Goal: Task Accomplishment & Management: Use online tool/utility

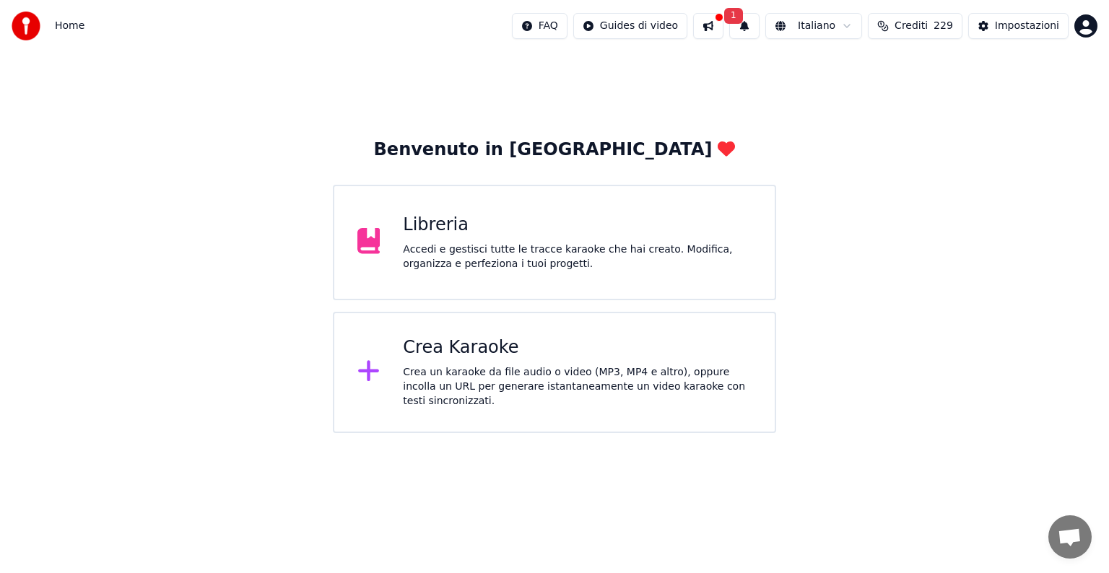
click at [500, 408] on div "Crea Karaoke Crea un karaoke da file audio o video (MP3, MP4 e altro), oppure i…" at bounding box center [554, 372] width 443 height 121
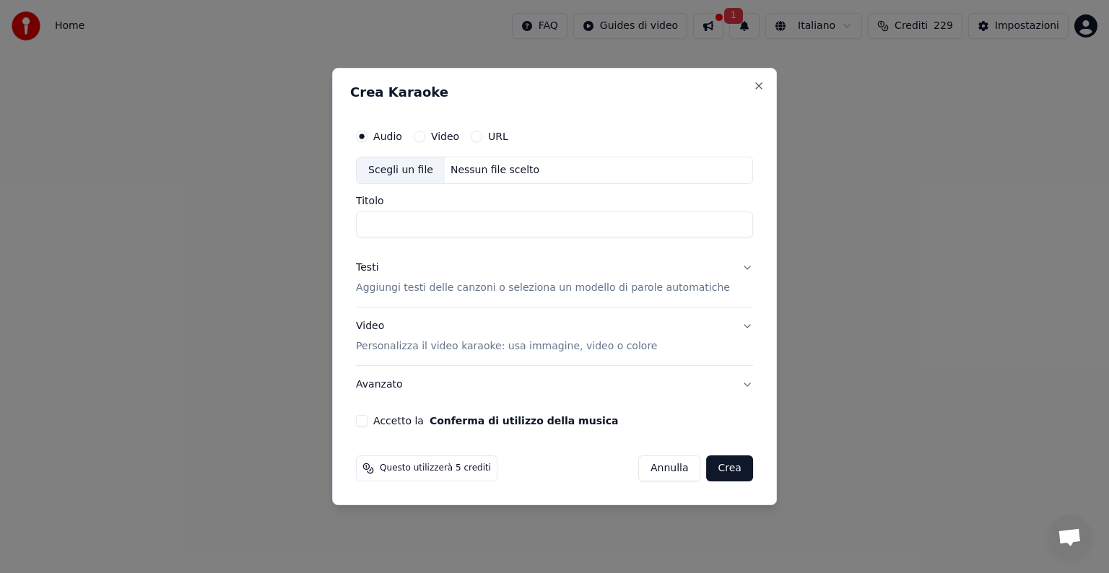
click at [482, 138] on button "URL" at bounding box center [477, 137] width 12 height 12
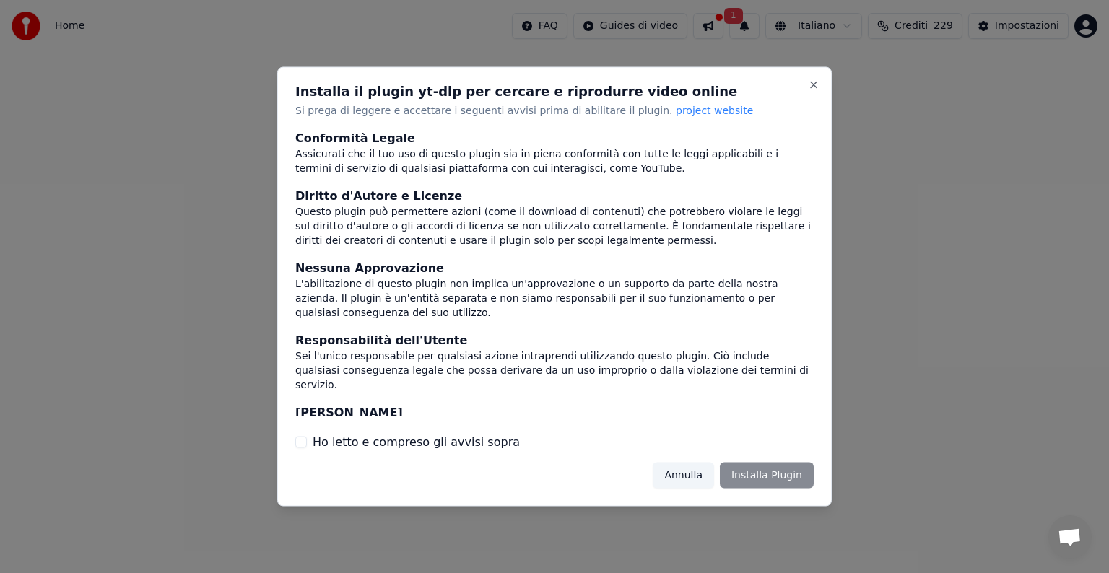
click at [461, 440] on label "Ho letto e compreso gli avvisi sopra" at bounding box center [416, 441] width 207 height 17
click at [307, 440] on button "Ho letto e compreso gli avvisi sopra" at bounding box center [301, 442] width 12 height 12
click at [751, 476] on button "Installa Plugin" at bounding box center [767, 475] width 94 height 26
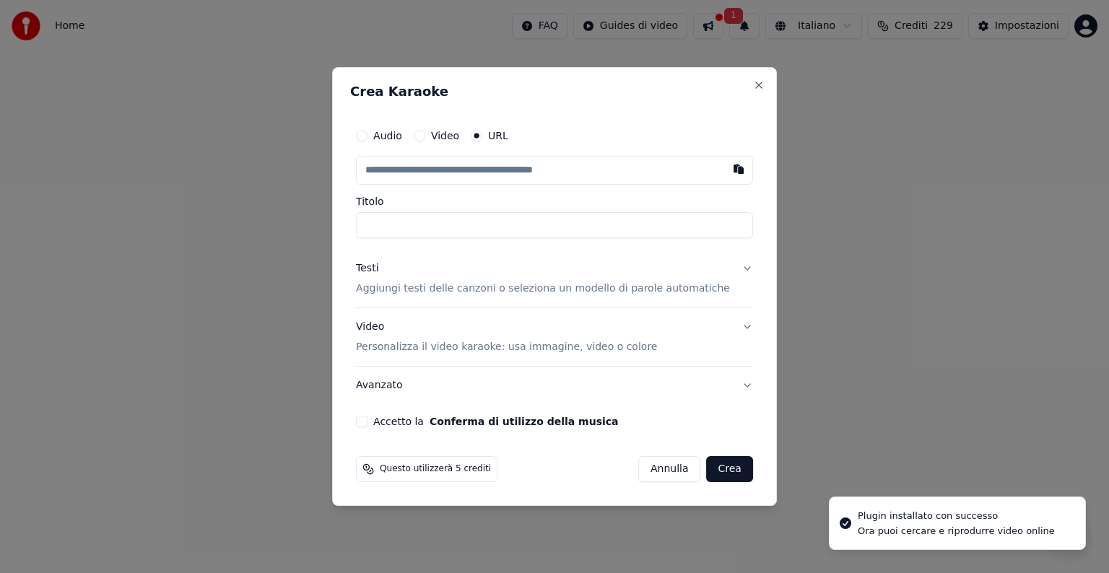
type input "**********"
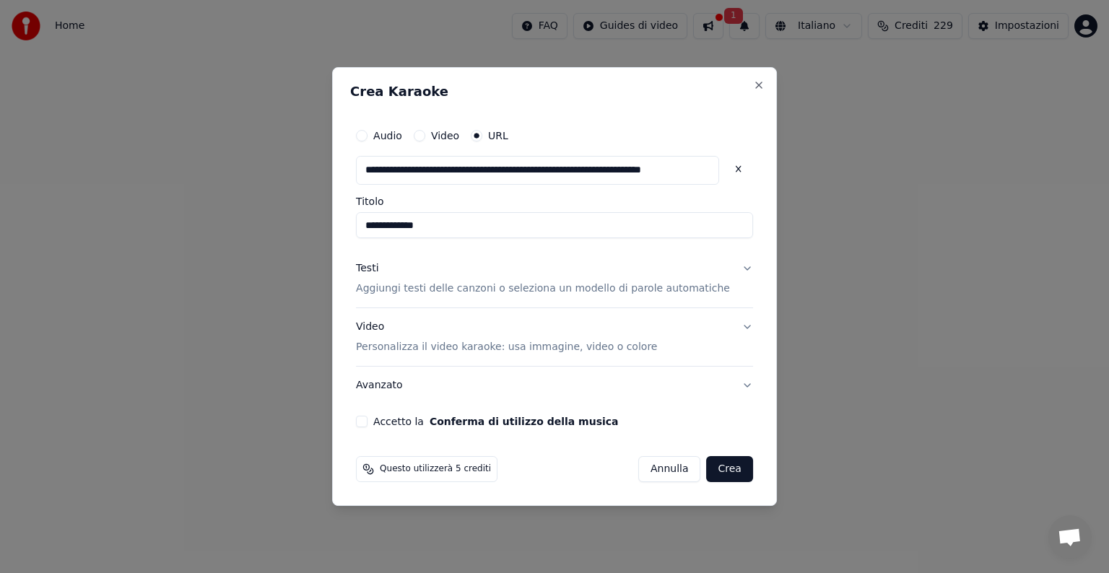
type input "**********"
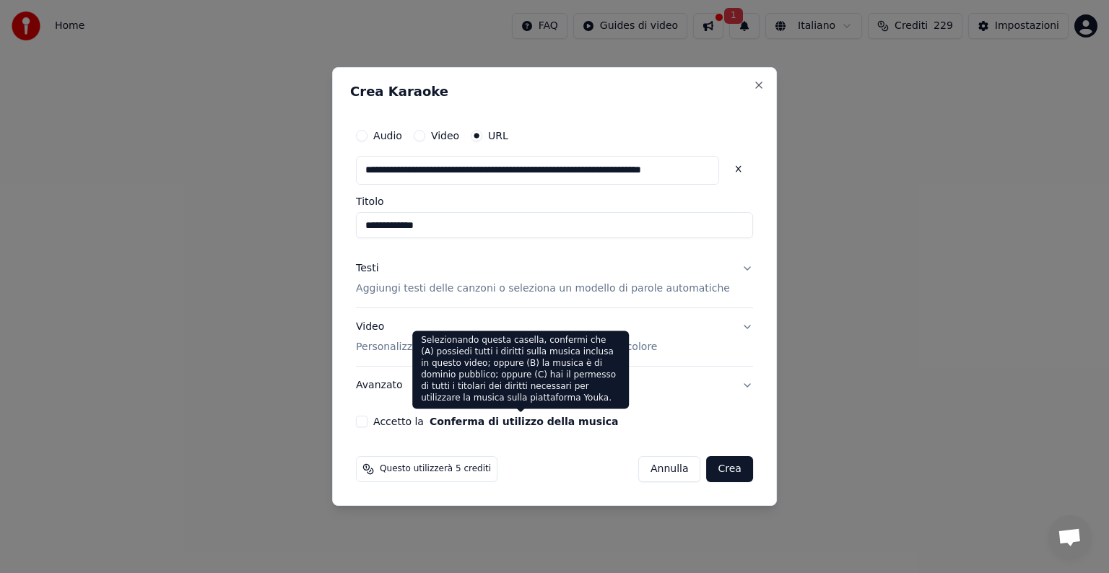
type input "**********"
click at [471, 420] on button "Conferma di utilizzo della musica" at bounding box center [524, 422] width 189 height 10
type input "**********"
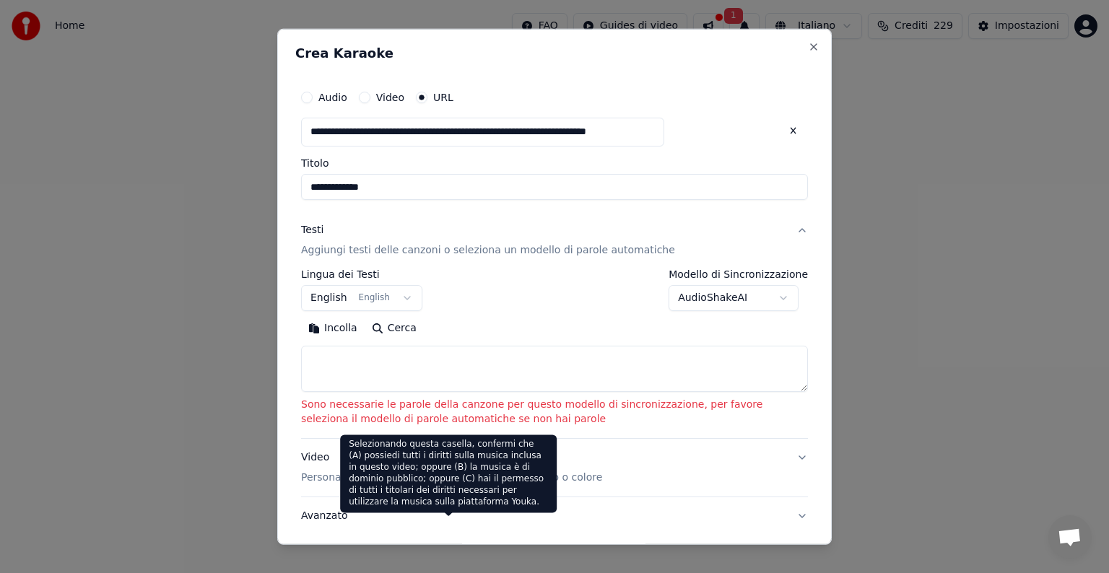
scroll to position [0, 0]
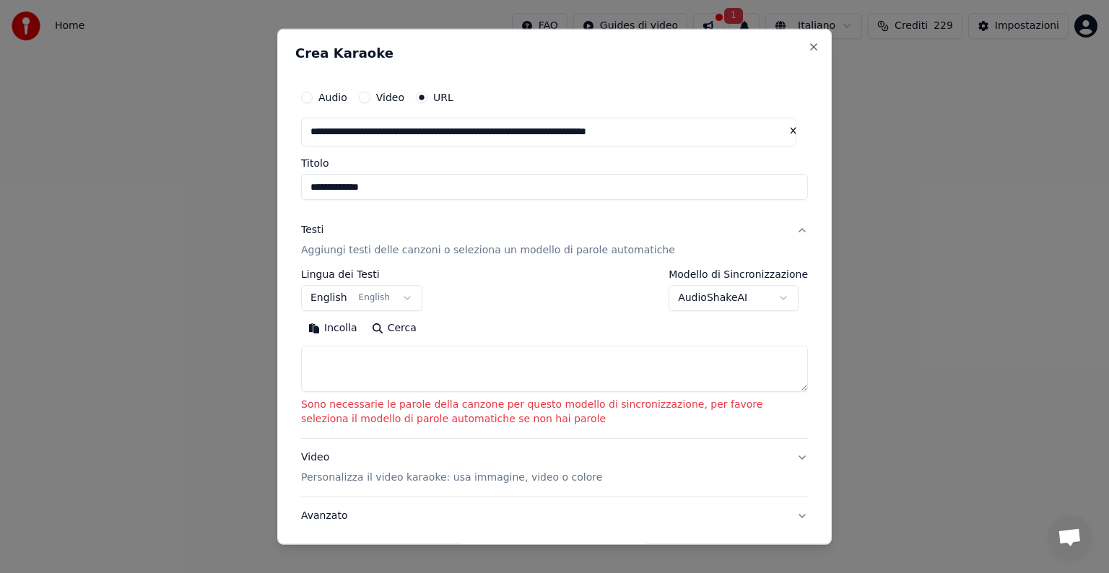
click at [429, 366] on textarea at bounding box center [554, 369] width 507 height 46
paste textarea "**********"
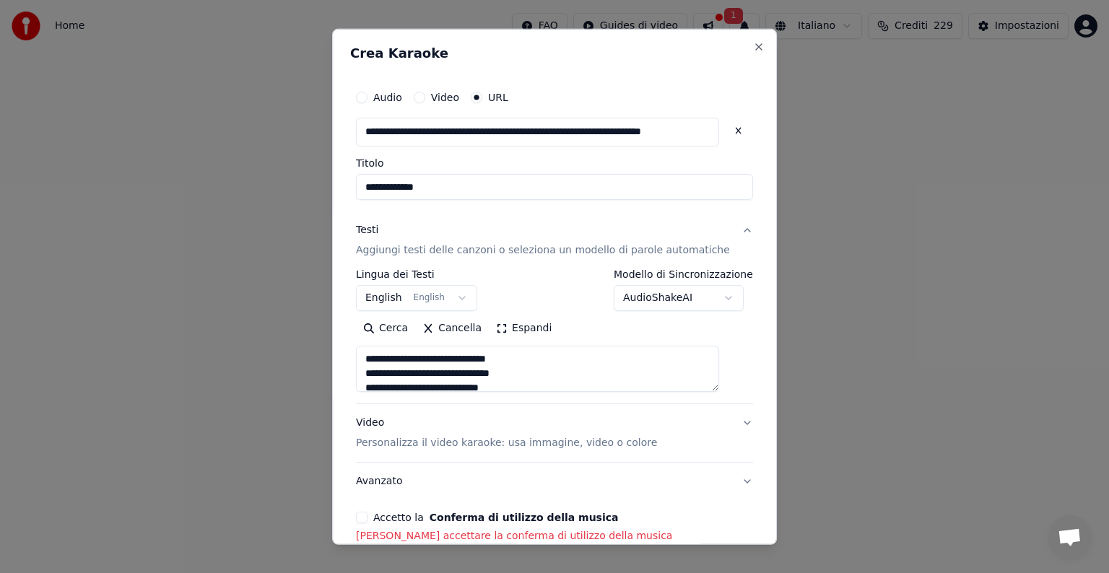
scroll to position [306, 0]
type textarea "**********"
click at [401, 515] on label "Accetto la Conferma di utilizzo della musica" at bounding box center [495, 518] width 245 height 10
click at [367, 515] on button "Accetto la Conferma di utilizzo della musica" at bounding box center [362, 518] width 12 height 12
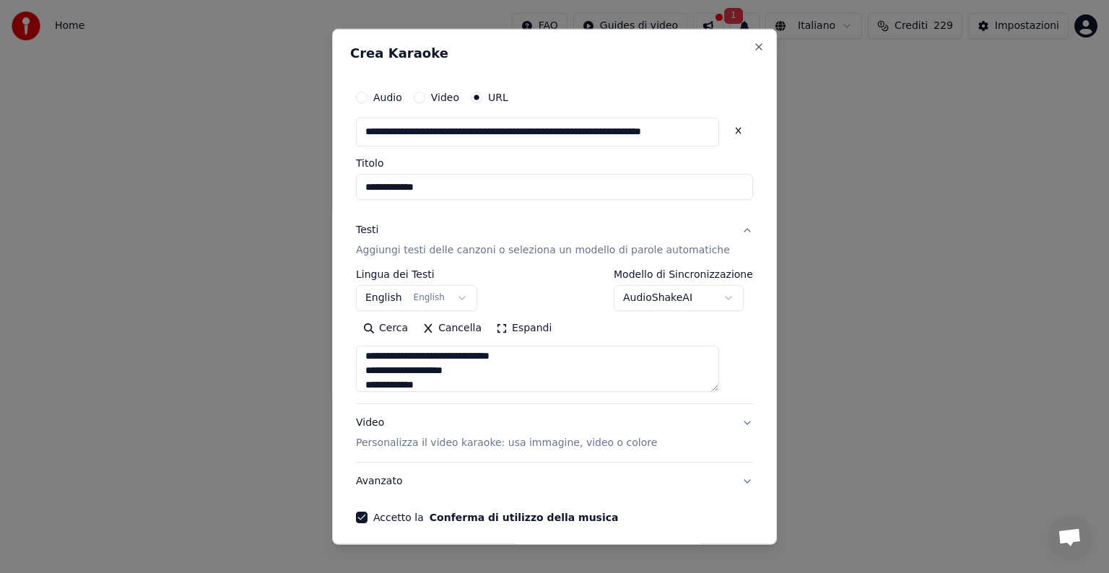
scroll to position [56, 0]
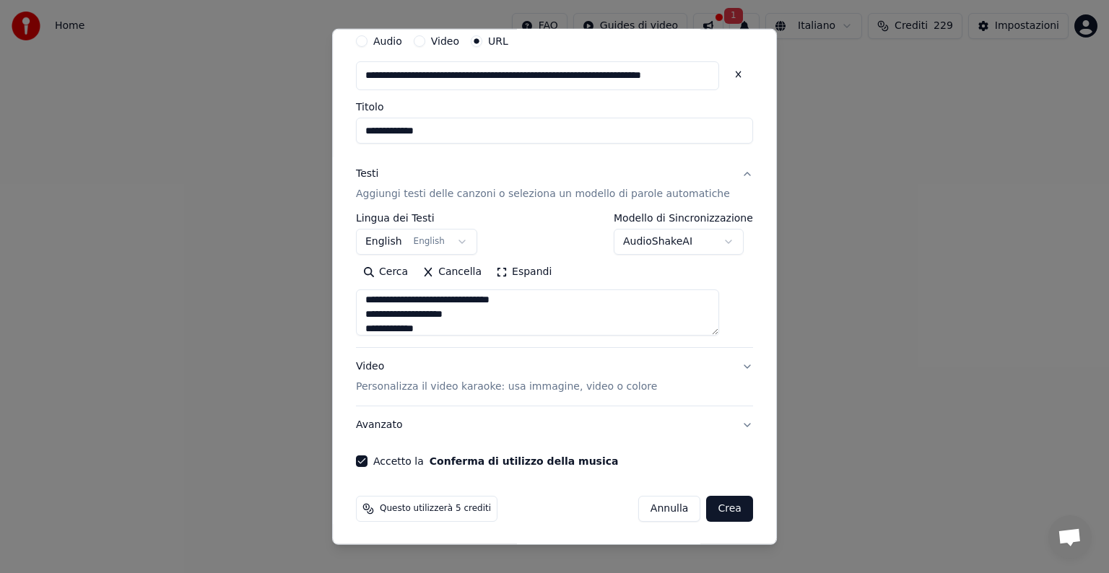
click at [720, 511] on button "Crea" at bounding box center [730, 509] width 46 height 26
select select
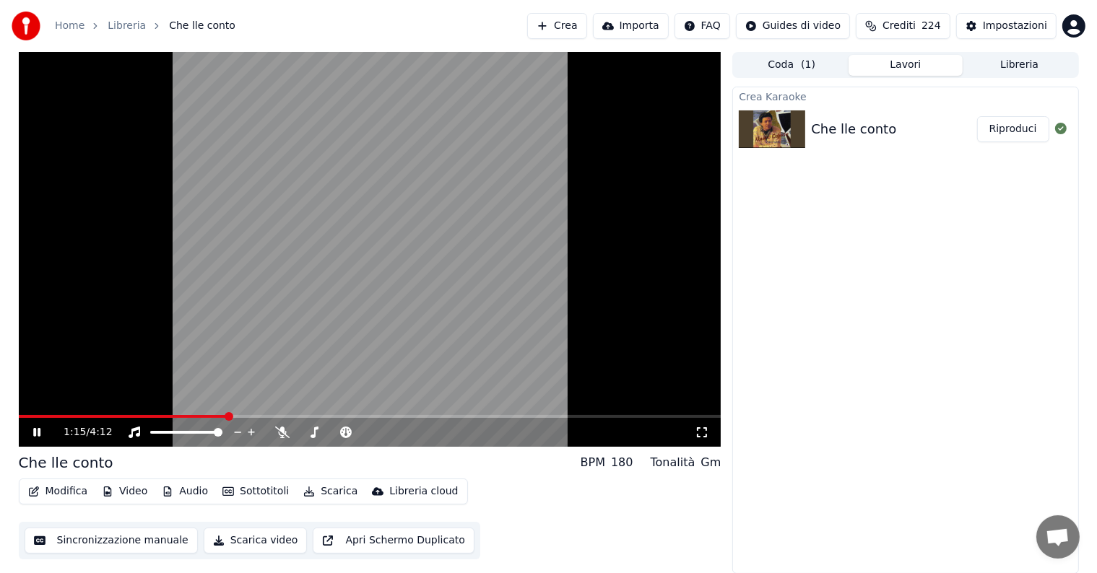
click at [253, 492] on button "Sottotitoli" at bounding box center [256, 492] width 78 height 20
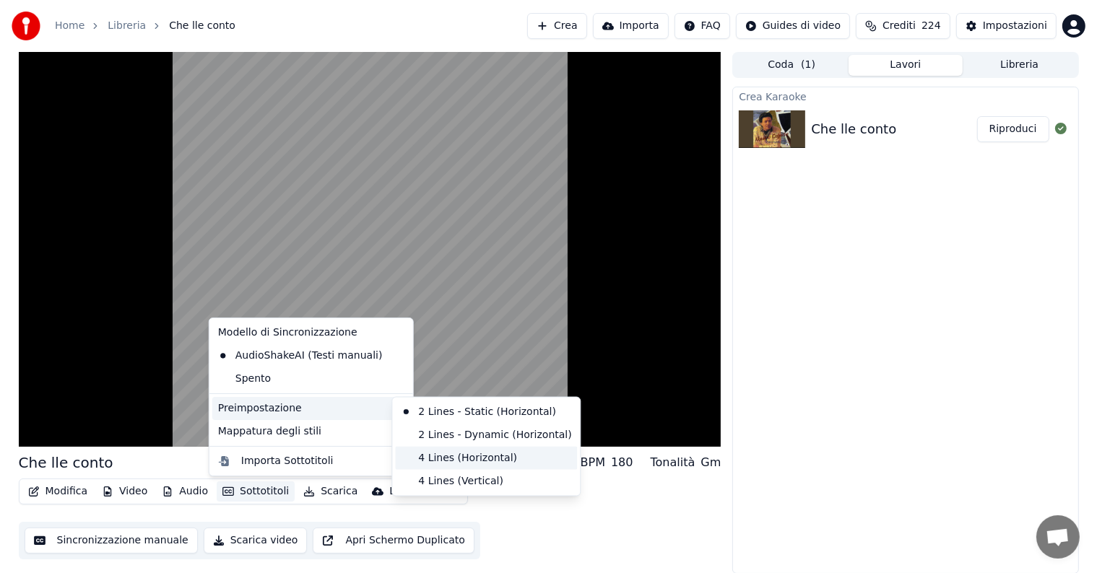
click at [425, 460] on div "4 Lines (Horizontal)" at bounding box center [486, 458] width 182 height 23
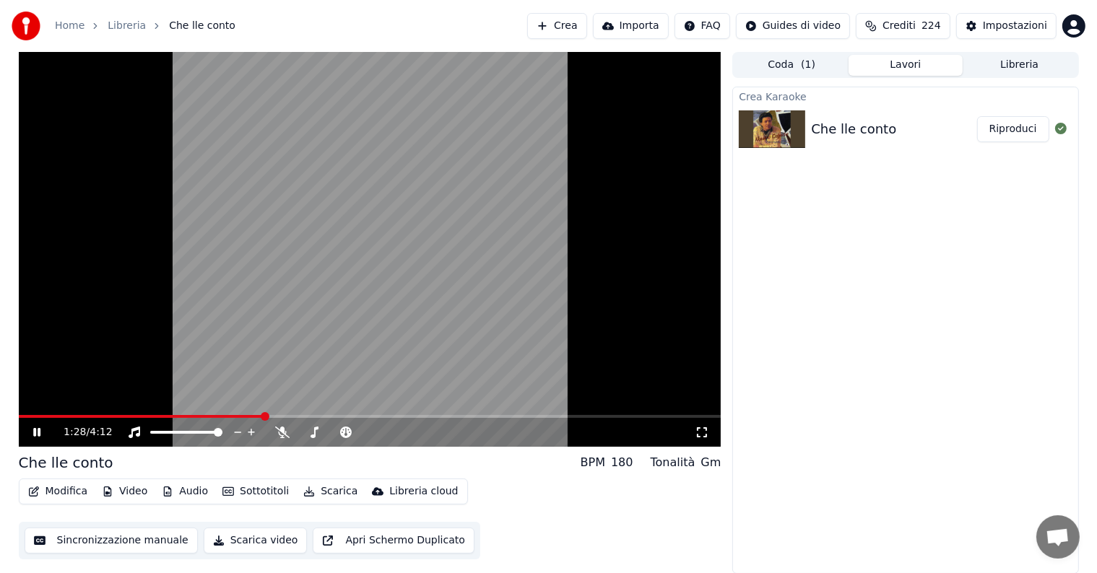
click at [150, 291] on video at bounding box center [370, 249] width 702 height 395
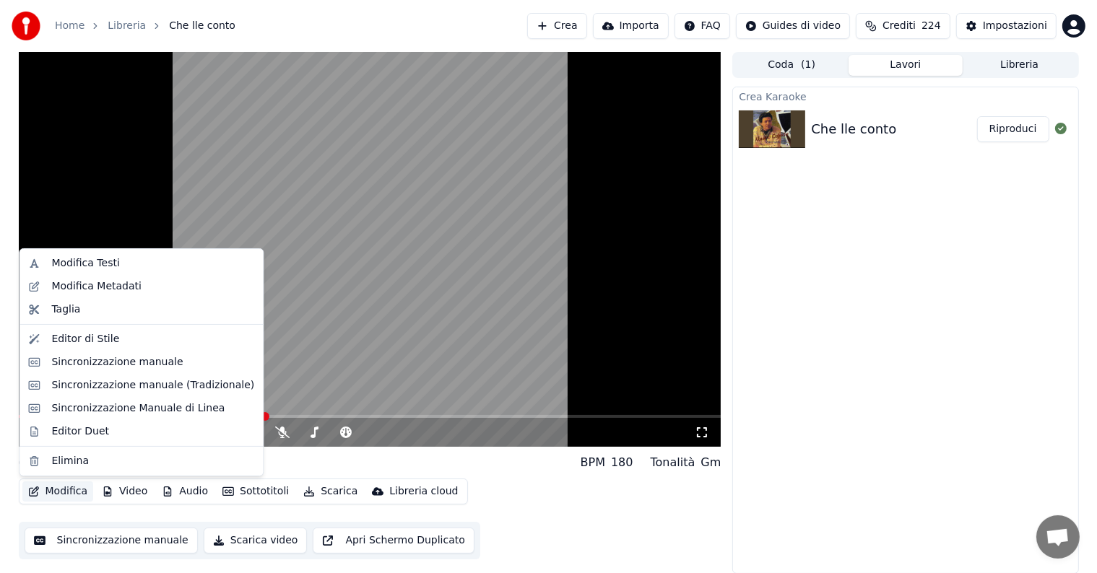
click at [61, 492] on button "Modifica" at bounding box center [57, 492] width 71 height 20
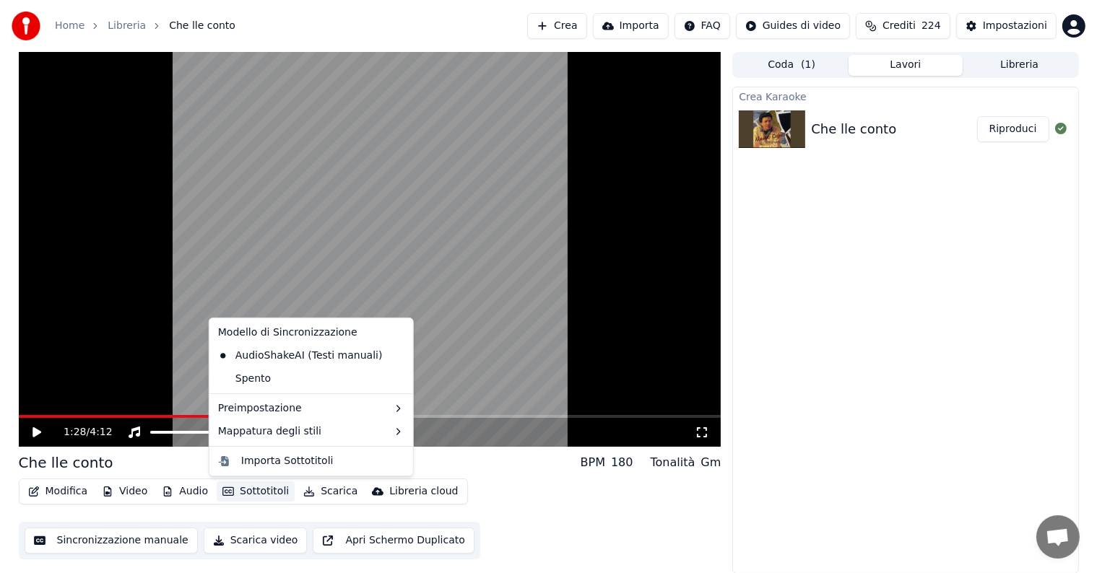
click at [250, 493] on button "Sottotitoli" at bounding box center [256, 492] width 78 height 20
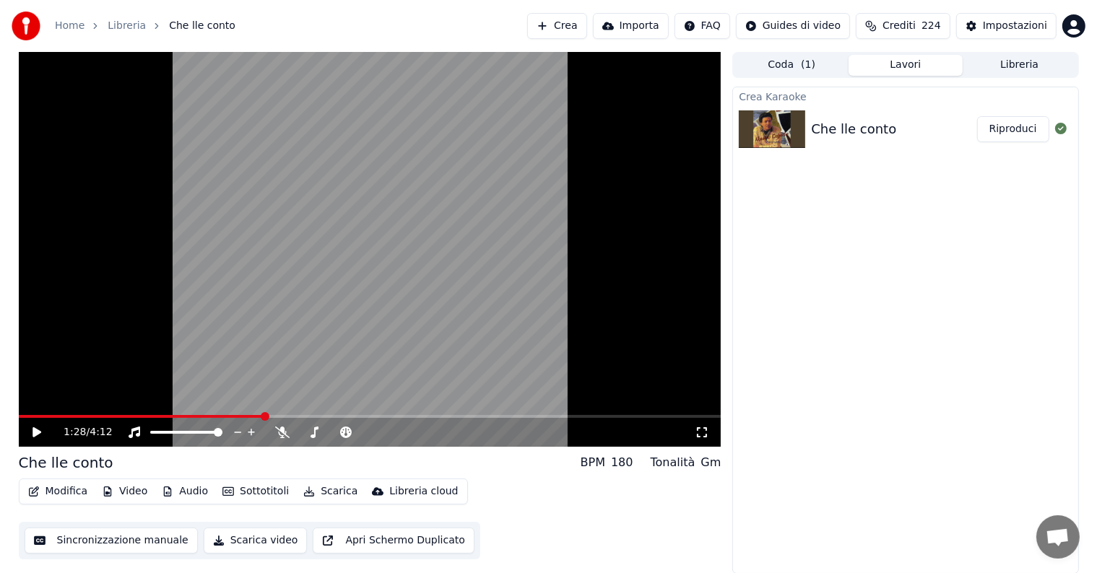
click at [64, 488] on button "Modifica" at bounding box center [57, 492] width 71 height 20
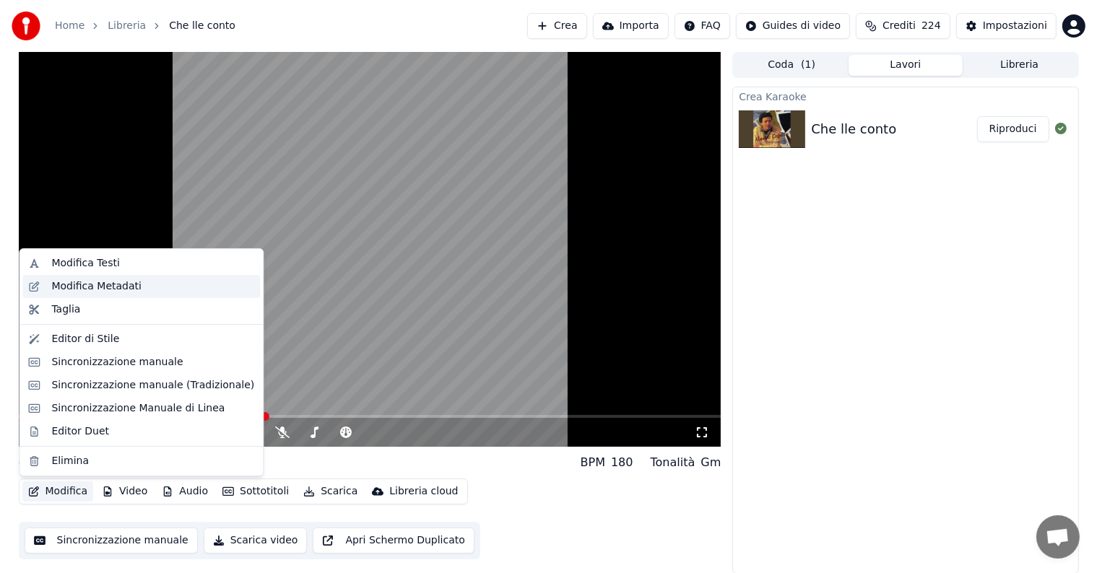
click at [117, 284] on div "Modifica Metadati" at bounding box center [96, 286] width 90 height 14
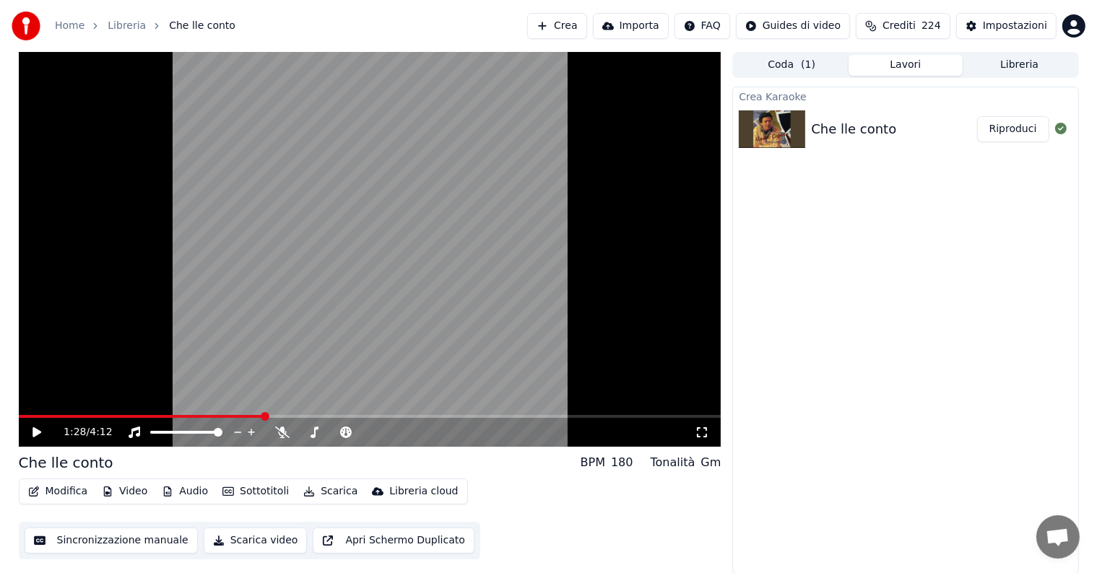
click at [61, 488] on button "Modifica" at bounding box center [57, 492] width 71 height 20
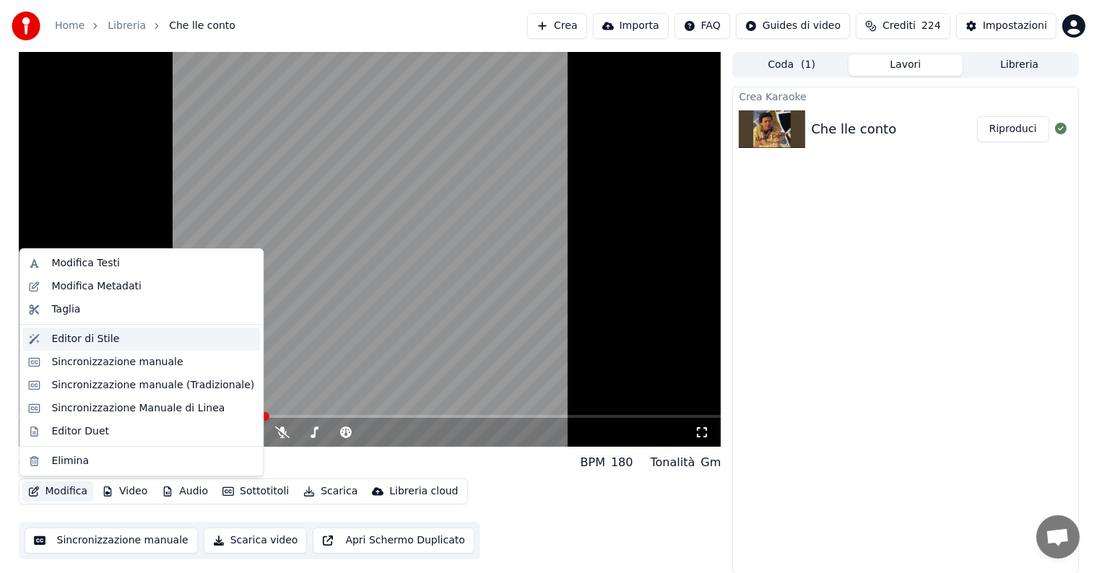
click at [77, 342] on div "Editor di Stile" at bounding box center [85, 339] width 68 height 14
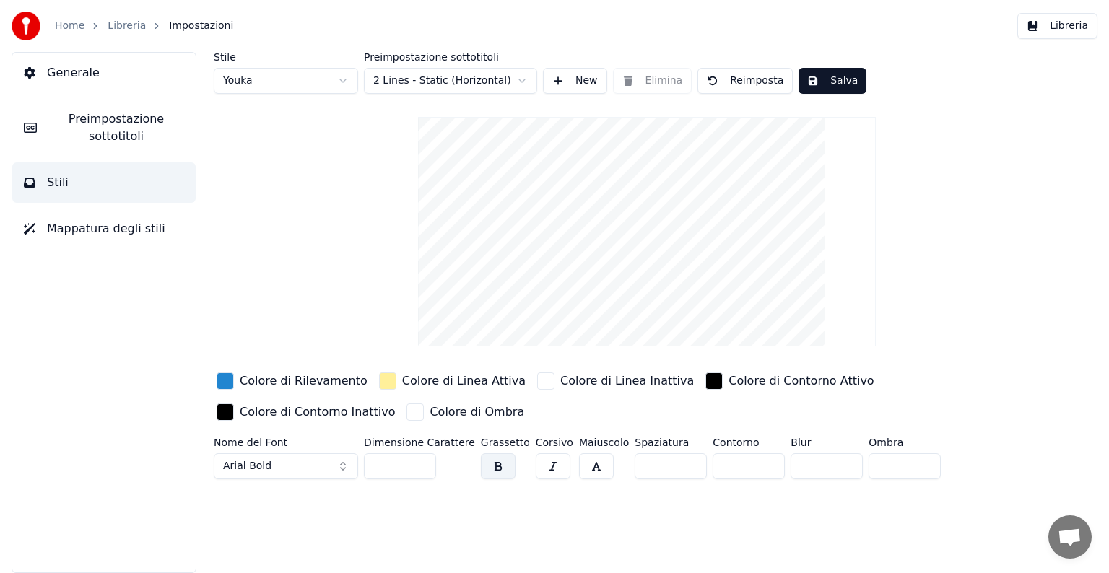
click at [379, 378] on div "button" at bounding box center [387, 380] width 17 height 17
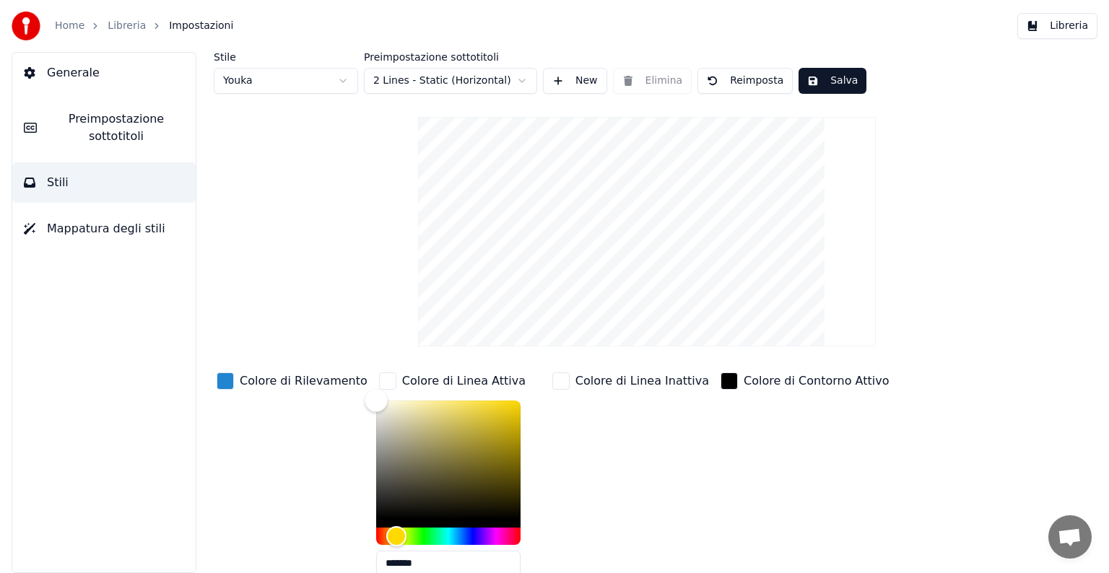
type input "*******"
drag, startPoint x: 414, startPoint y: 398, endPoint x: 315, endPoint y: 377, distance: 100.5
click at [315, 377] on div "Colore di Rilevamento Colore di Linea Attiva ******* Colore di Linea Inattiva C…" at bounding box center [602, 495] width 776 height 250
click at [228, 378] on div "button" at bounding box center [225, 380] width 17 height 17
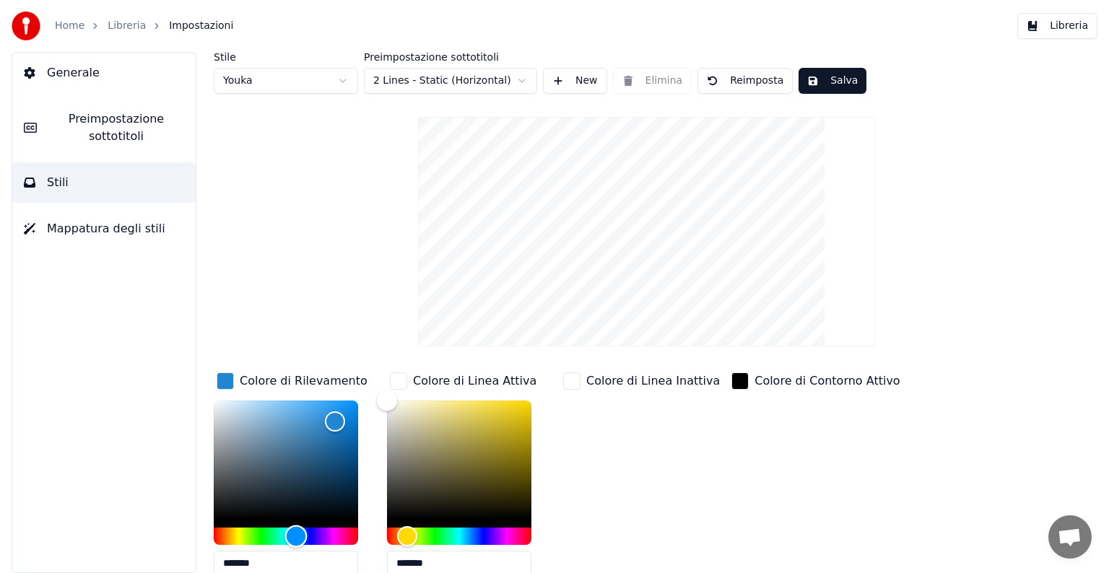
click at [220, 530] on div "Hue" at bounding box center [286, 536] width 144 height 17
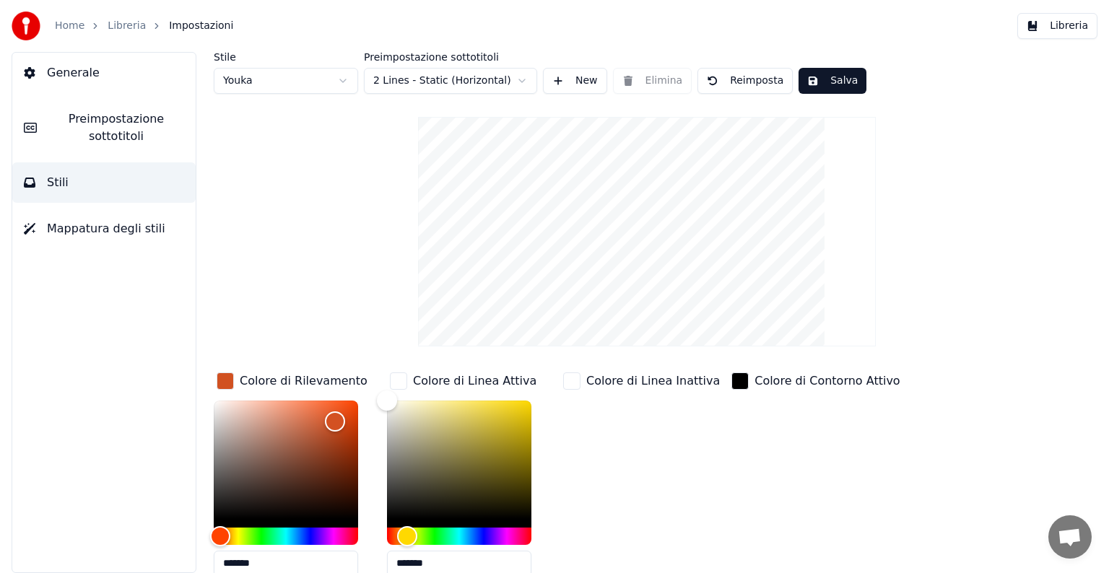
click at [203, 532] on div "Stile Youka Preimpostazione sottotitoli 2 Lines - Static (Horizontal) New Elimi…" at bounding box center [647, 312] width 924 height 521
drag, startPoint x: 220, startPoint y: 535, endPoint x: 185, endPoint y: 528, distance: 36.0
click at [185, 528] on div "Stile Youka Preimpostazione sottotitoli 2 Lines - Static (Horizontal) New Elimi…" at bounding box center [647, 312] width 924 height 521
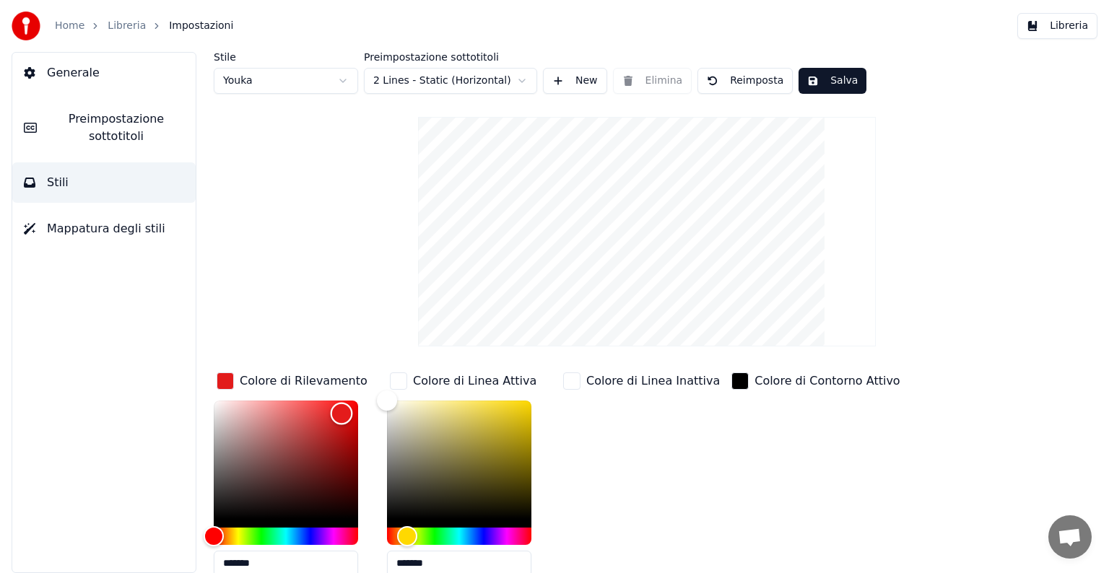
type input "*******"
drag, startPoint x: 336, startPoint y: 419, endPoint x: 342, endPoint y: 409, distance: 11.0
click at [342, 409] on div "Color" at bounding box center [342, 410] width 22 height 22
click at [495, 82] on html "Home Libreria Impostazioni Libreria Generale Preimpostazione sottotitoli Stili …" at bounding box center [554, 286] width 1109 height 573
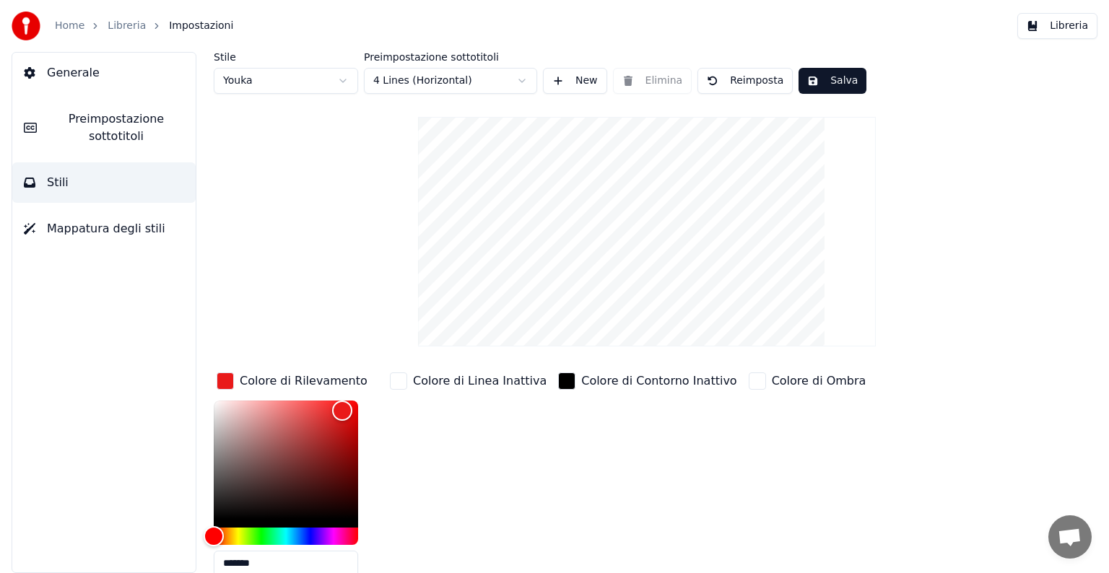
click at [501, 84] on html "Home Libreria Impostazioni Libreria Generale Preimpostazione sottotitoli Stili …" at bounding box center [554, 286] width 1109 height 573
click at [468, 92] on body "Home Libreria Impostazioni Libreria Generale Preimpostazione sottotitoli Stili …" at bounding box center [554, 286] width 1109 height 573
click at [818, 79] on button "Salva" at bounding box center [832, 81] width 68 height 26
click at [71, 175] on button "Stili" at bounding box center [103, 182] width 183 height 40
click at [105, 134] on span "Preimpostazione sottotitoli" at bounding box center [116, 127] width 136 height 35
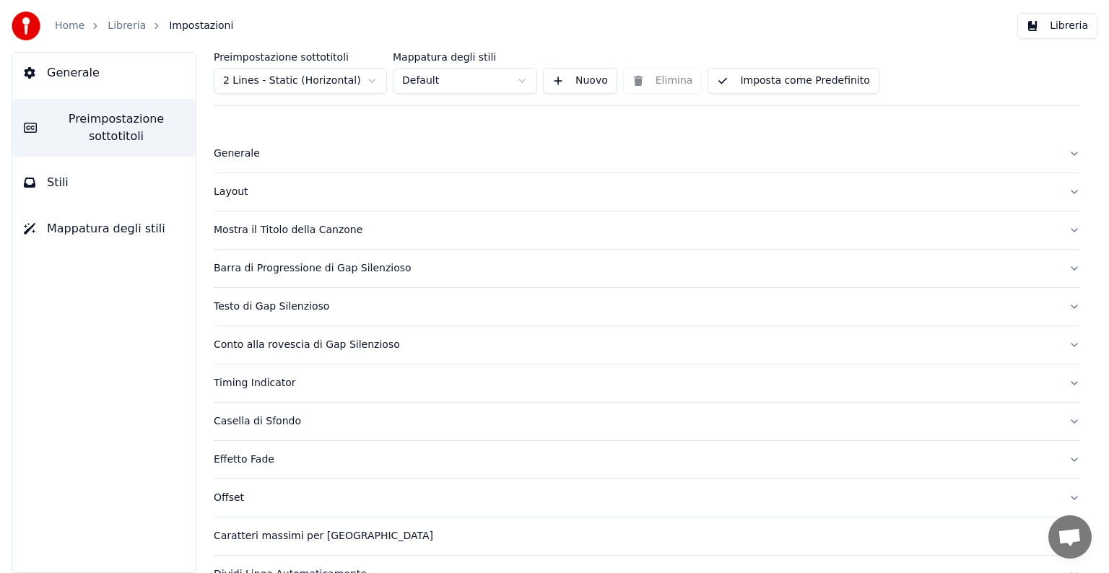
click at [124, 174] on button "Stili" at bounding box center [103, 182] width 183 height 40
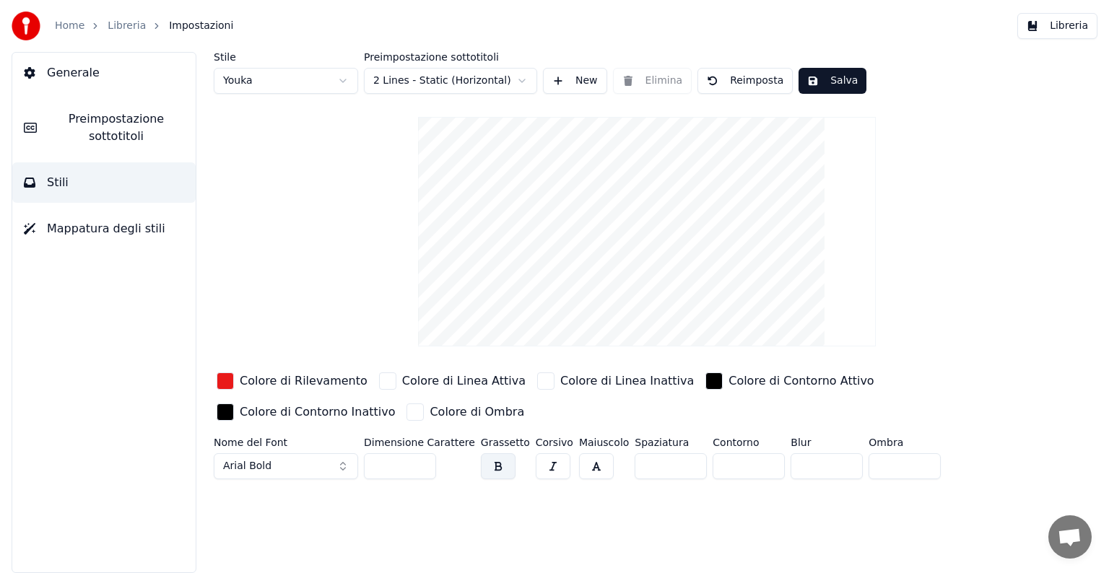
click at [384, 468] on input "**" at bounding box center [400, 466] width 72 height 26
type input "*"
type input "***"
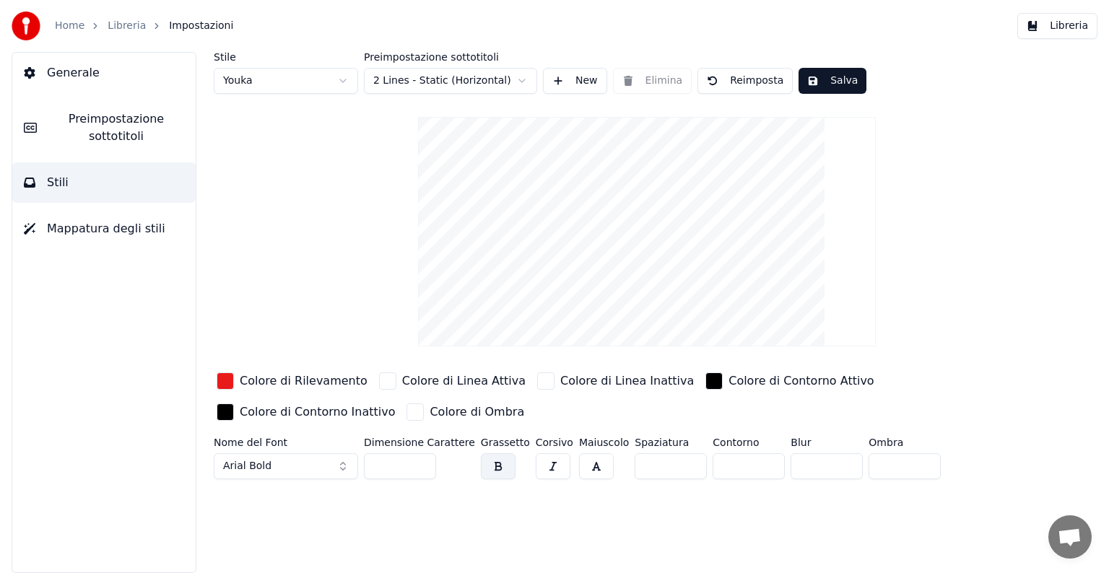
click at [670, 461] on input "*" at bounding box center [671, 466] width 72 height 26
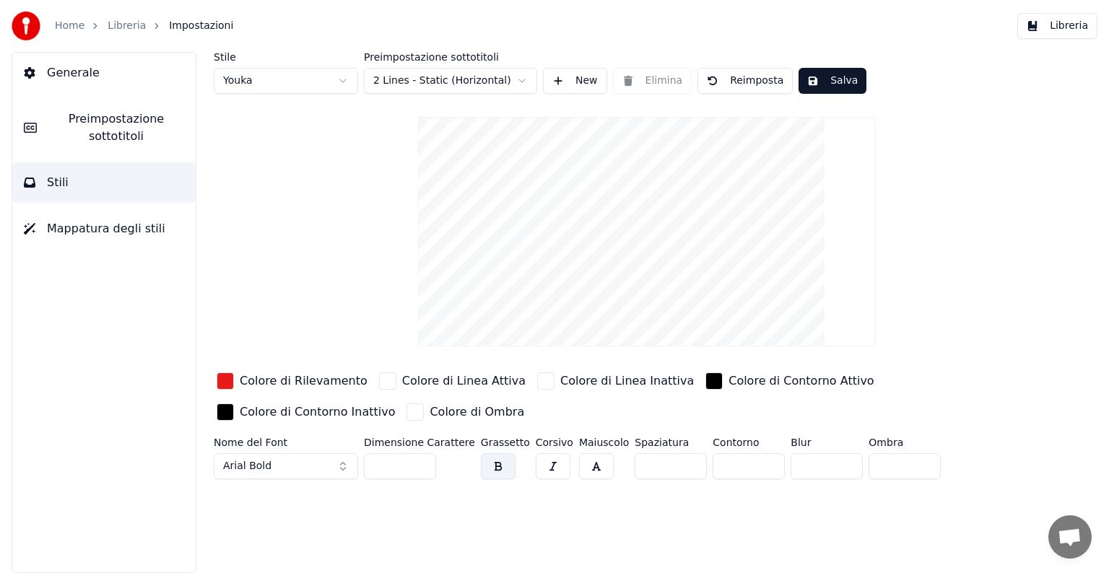
click at [670, 461] on input "**" at bounding box center [671, 466] width 72 height 26
click at [673, 467] on input "*" at bounding box center [671, 466] width 72 height 26
type input "*"
click at [667, 469] on input "*" at bounding box center [671, 466] width 72 height 26
click at [384, 462] on input "***" at bounding box center [400, 466] width 72 height 26
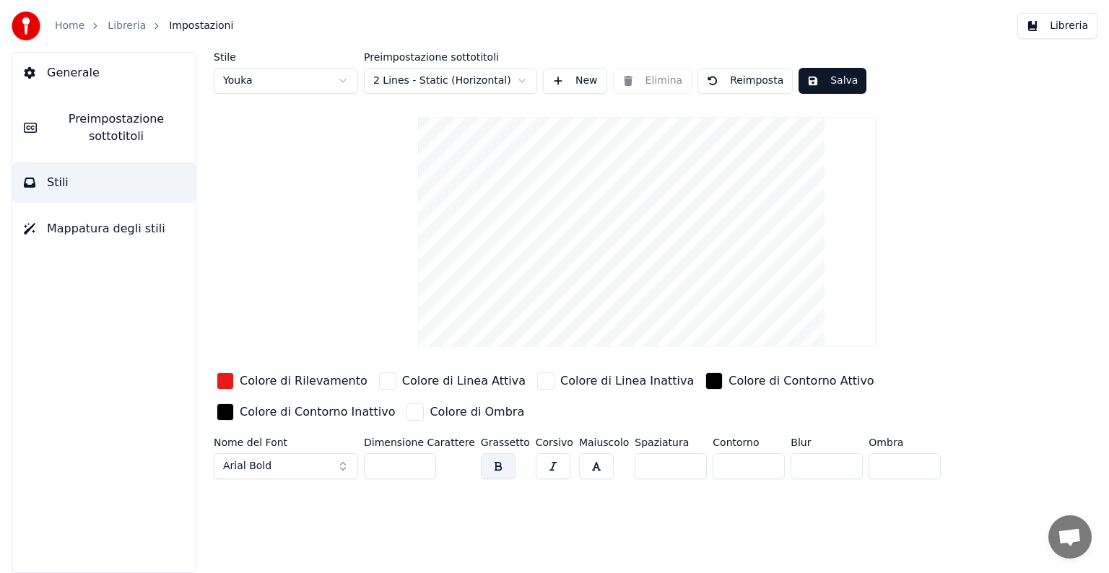
type input "***"
click at [323, 467] on button "Arial Bold" at bounding box center [286, 466] width 144 height 26
click at [257, 472] on button "Arial Bold" at bounding box center [286, 466] width 144 height 26
click at [252, 455] on button "Arial Bold" at bounding box center [286, 466] width 144 height 26
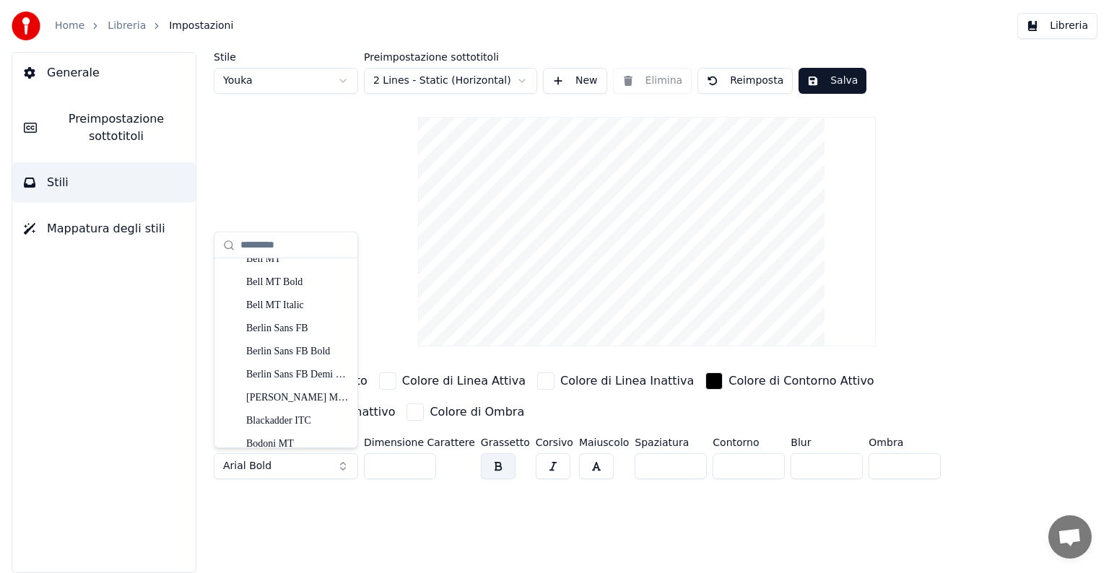
scroll to position [409, 0]
click at [271, 396] on div "[PERSON_NAME] MT Condensed" at bounding box center [297, 395] width 103 height 14
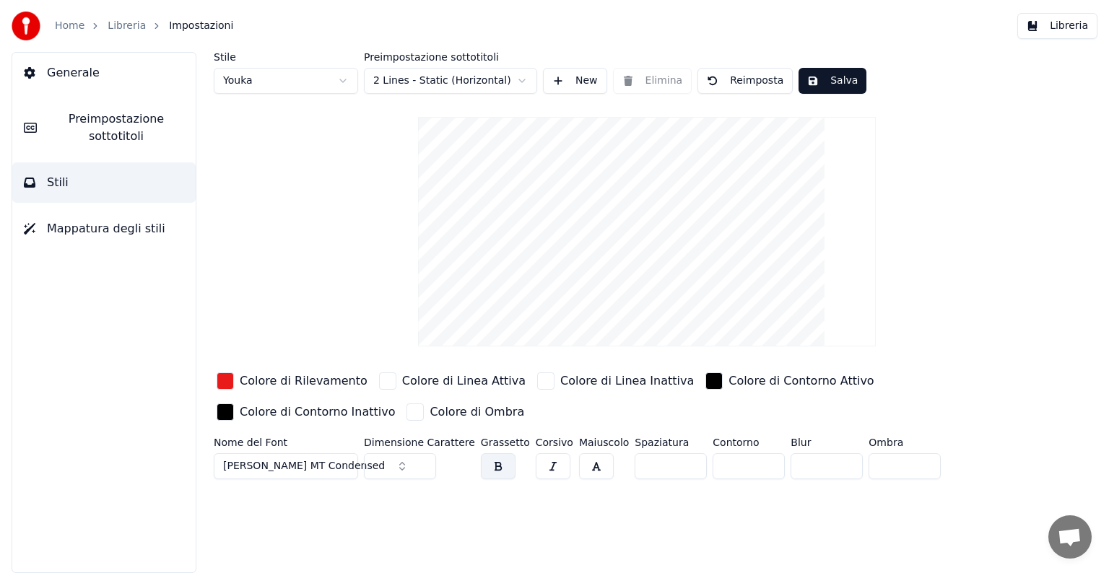
click at [489, 456] on button "button" at bounding box center [498, 466] width 35 height 26
click at [541, 467] on button "button" at bounding box center [553, 466] width 35 height 26
click at [579, 465] on button "button" at bounding box center [596, 466] width 35 height 26
click at [329, 460] on span "[PERSON_NAME] MT Condensed" at bounding box center [304, 466] width 162 height 14
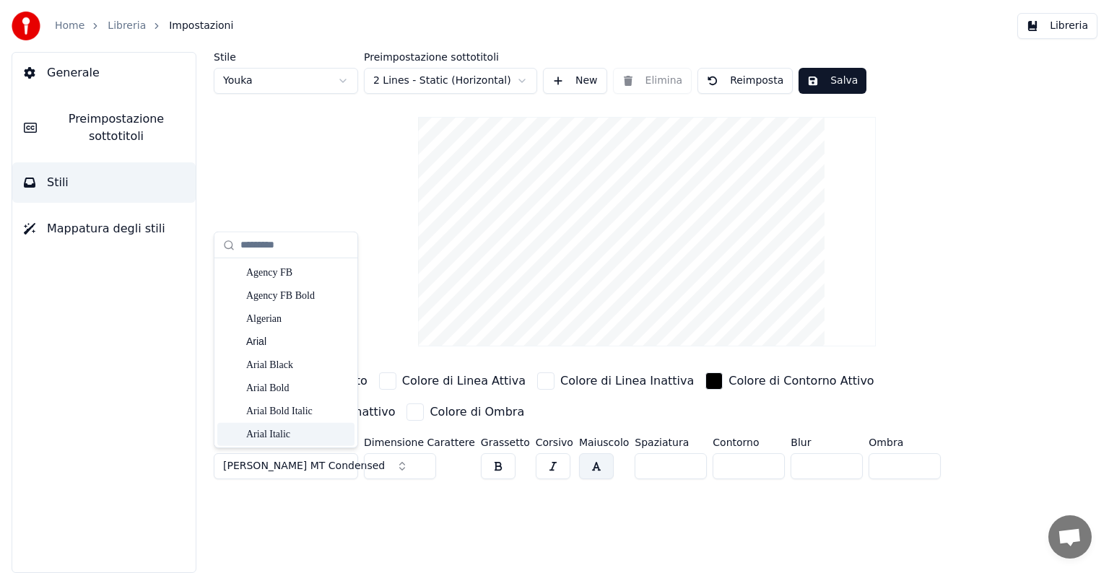
click at [347, 465] on button "[PERSON_NAME] MT Condensed" at bounding box center [286, 466] width 144 height 26
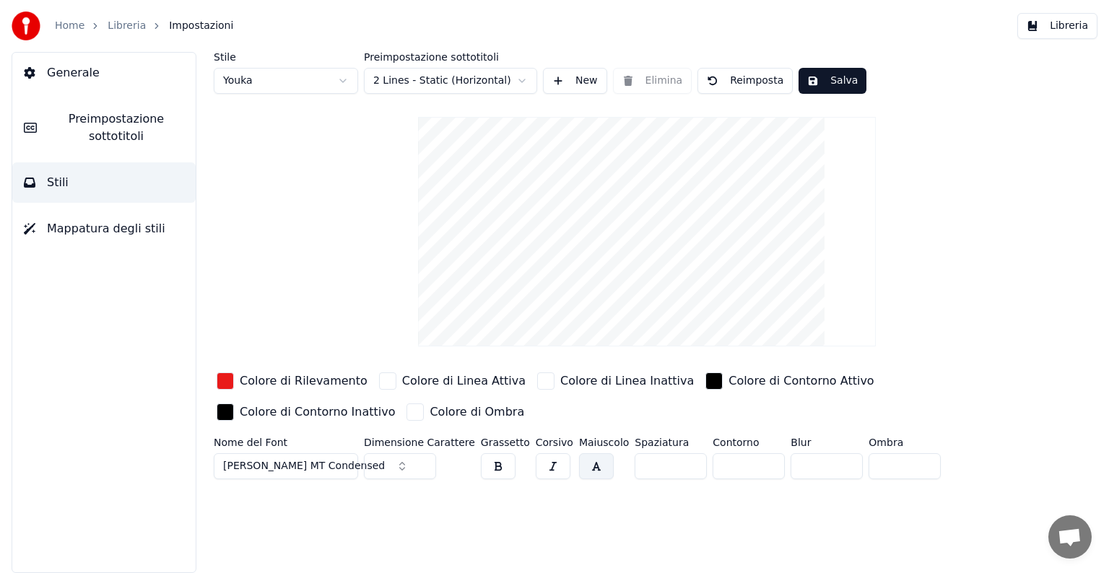
click at [347, 465] on button "[PERSON_NAME] MT Condensed" at bounding box center [286, 466] width 144 height 26
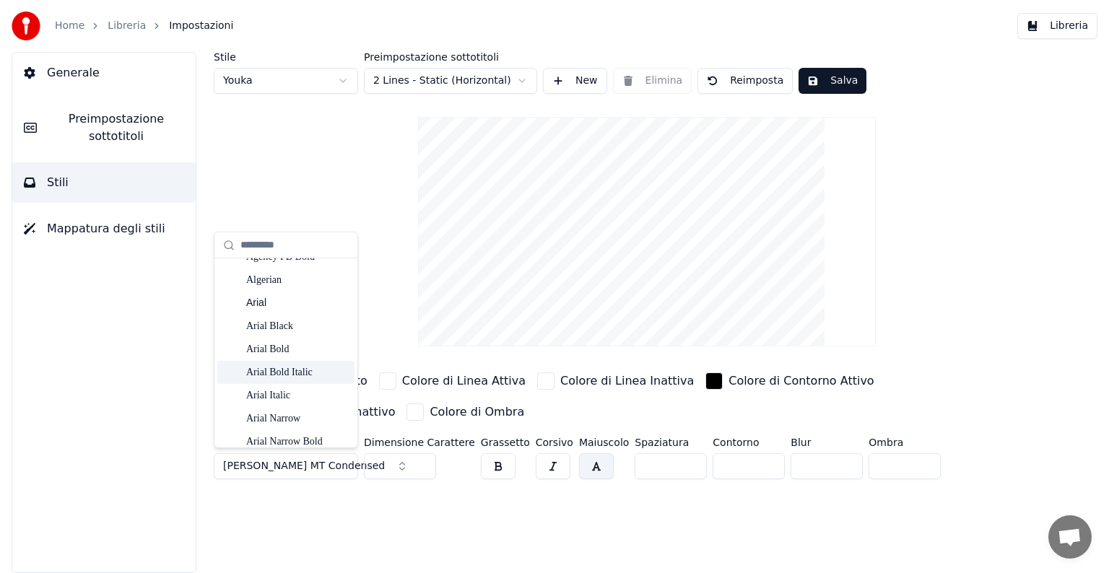
scroll to position [57, 0]
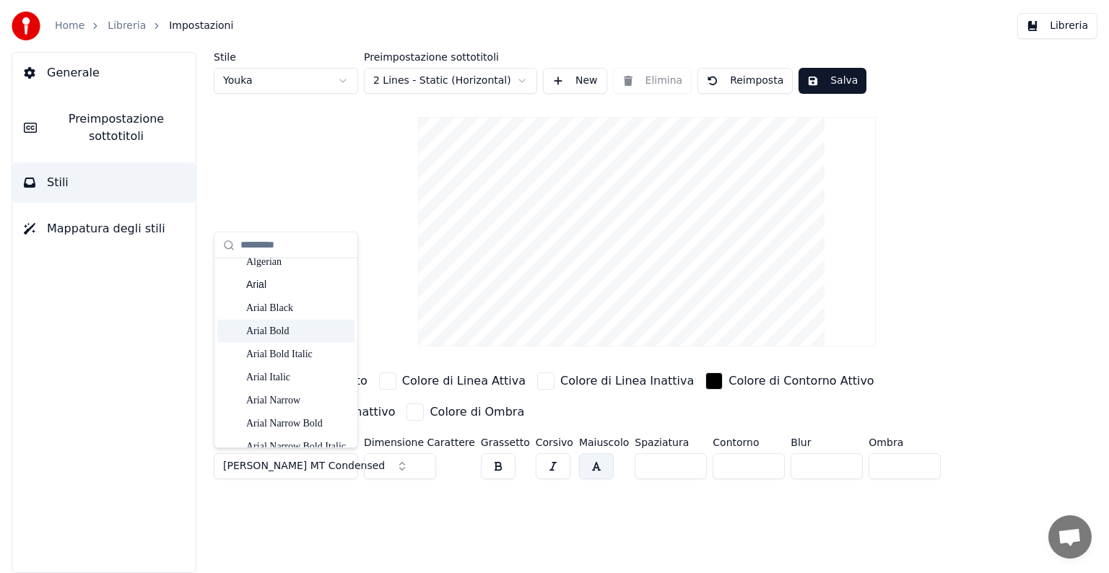
click at [278, 320] on div "Arial Bold" at bounding box center [285, 331] width 137 height 23
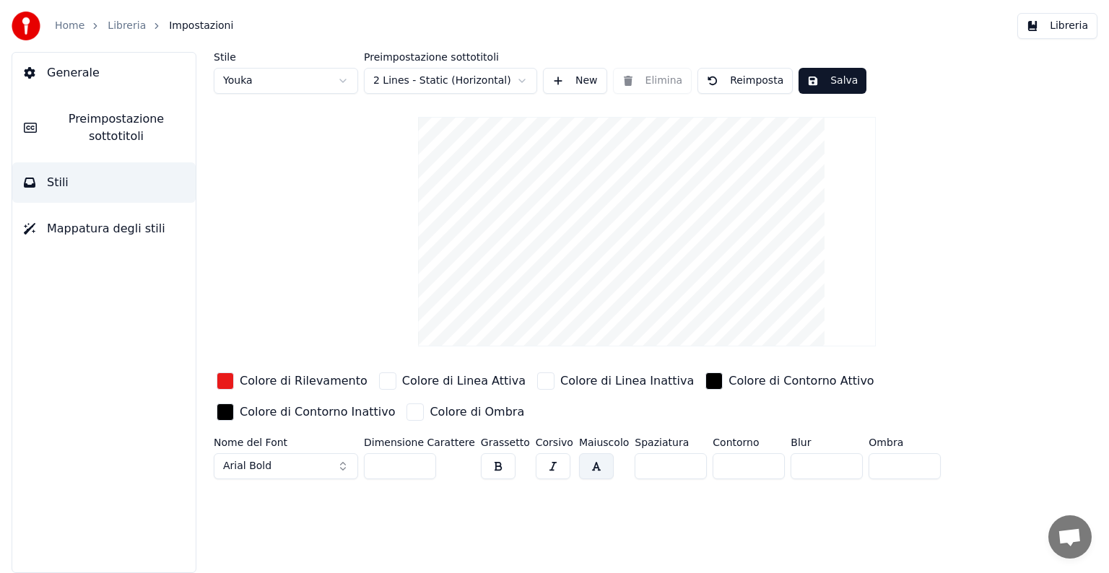
click at [87, 232] on span "Mappatura degli stili" at bounding box center [106, 228] width 118 height 17
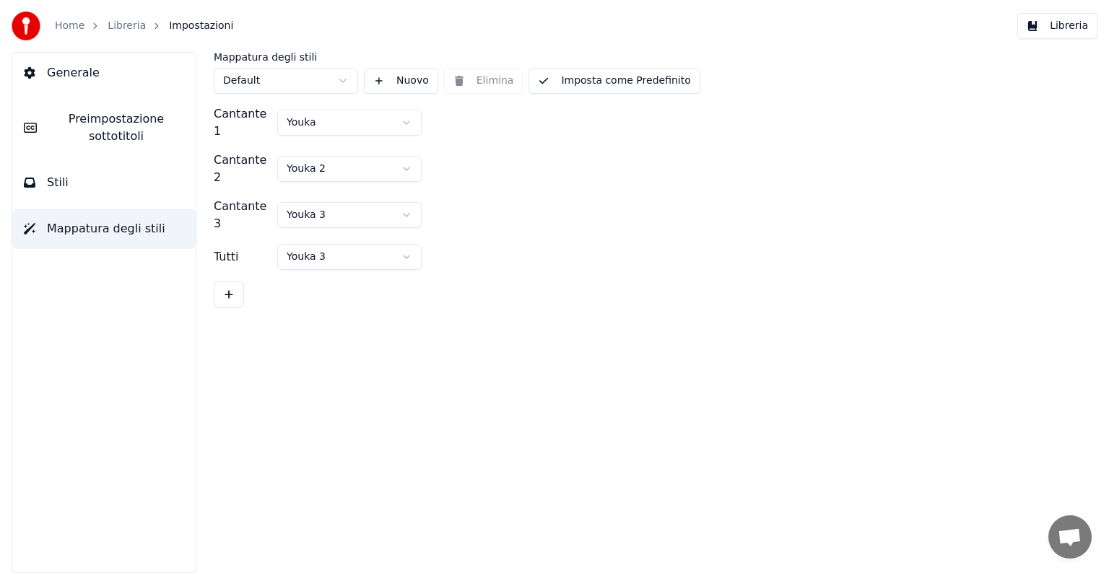
click at [72, 183] on button "Stili" at bounding box center [103, 182] width 183 height 40
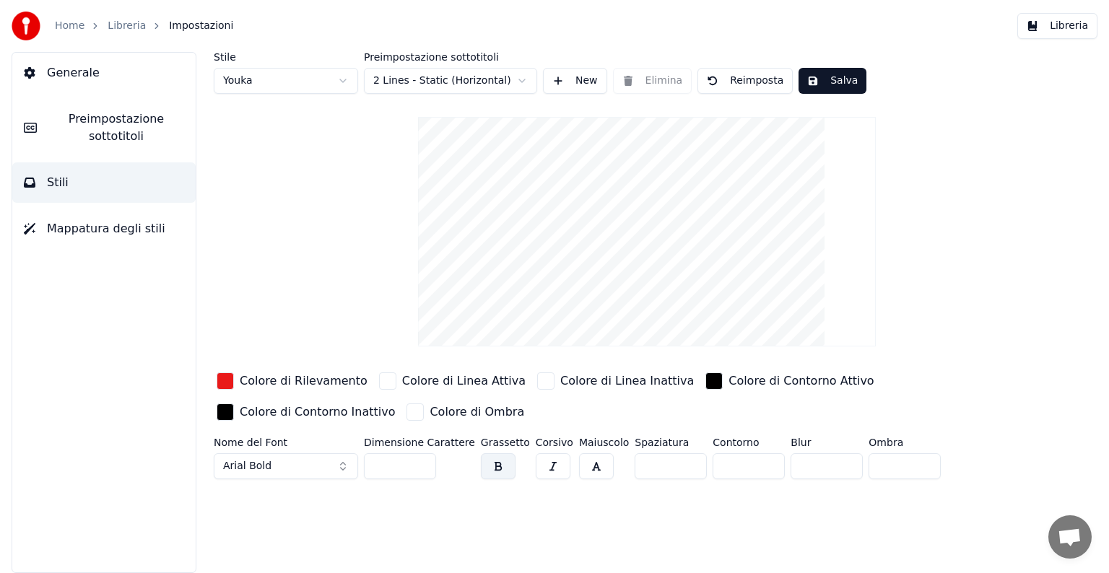
click at [66, 139] on span "Preimpostazione sottotitoli" at bounding box center [116, 127] width 136 height 35
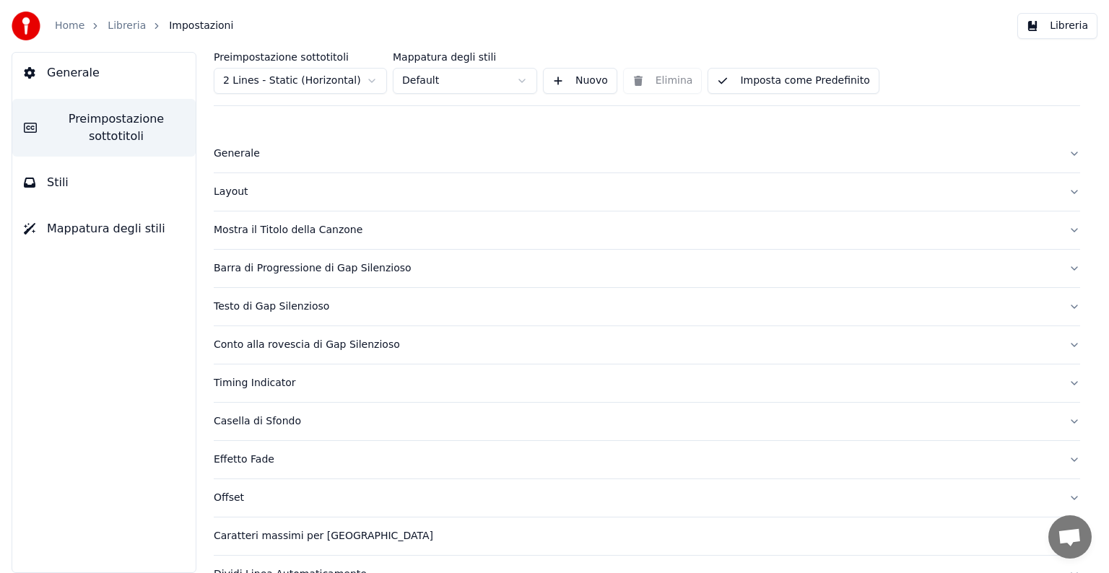
click at [231, 159] on div "Generale" at bounding box center [635, 154] width 843 height 14
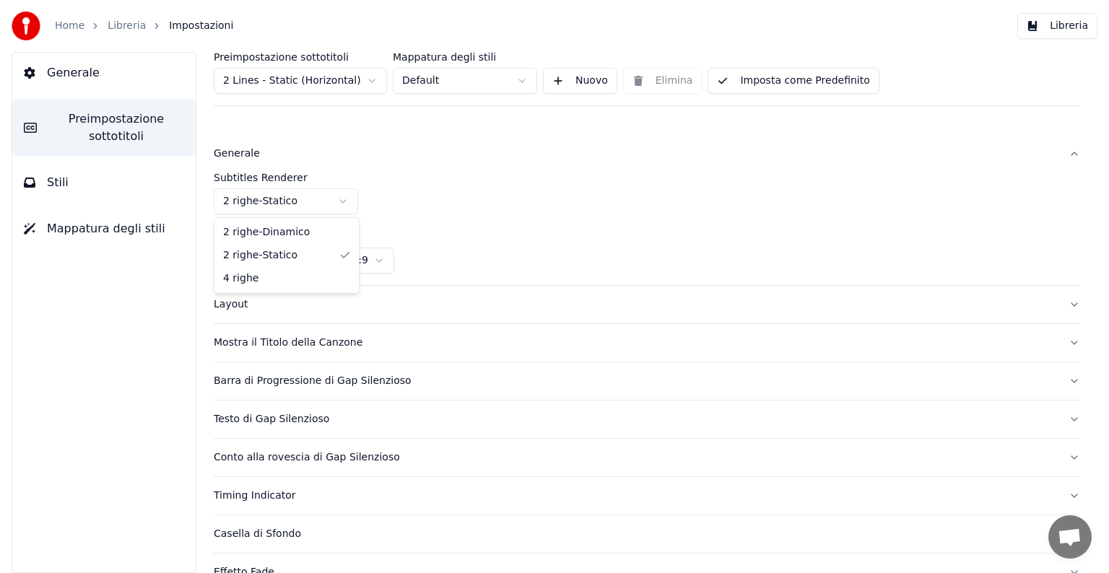
click at [290, 203] on html "Home Libreria Impostazioni Libreria Generale Preimpostazione sottotitoli Stili …" at bounding box center [554, 286] width 1109 height 573
click at [253, 270] on html "Home Libreria Impostazioni Libreria Generale Preimpostazione sottotitoli Stili …" at bounding box center [554, 286] width 1109 height 573
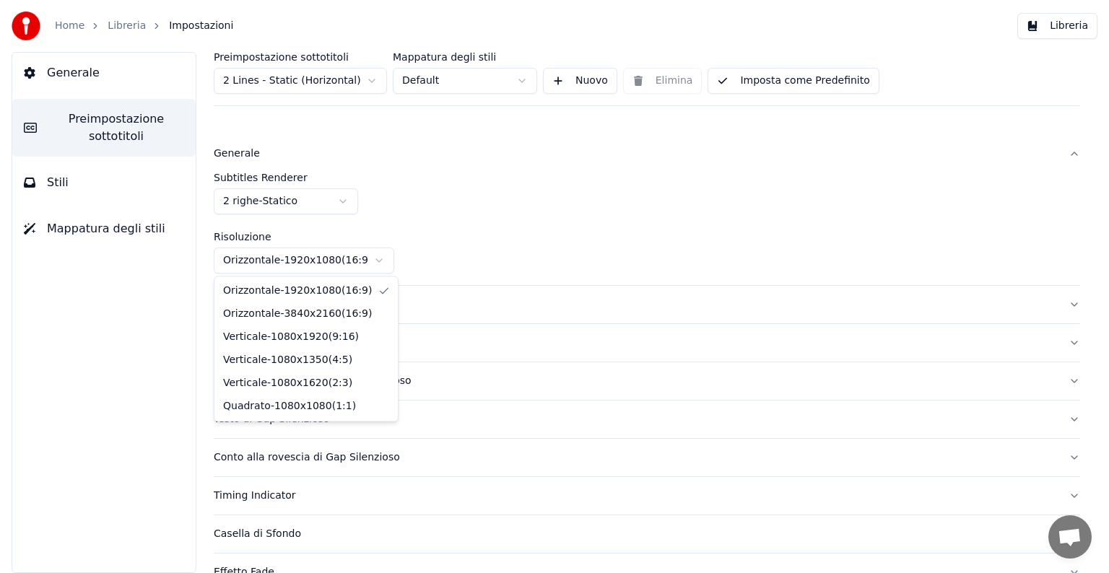
click at [269, 259] on html "Home Libreria Impostazioni Libreria Generale Preimpostazione sottotitoli Stili …" at bounding box center [554, 286] width 1109 height 573
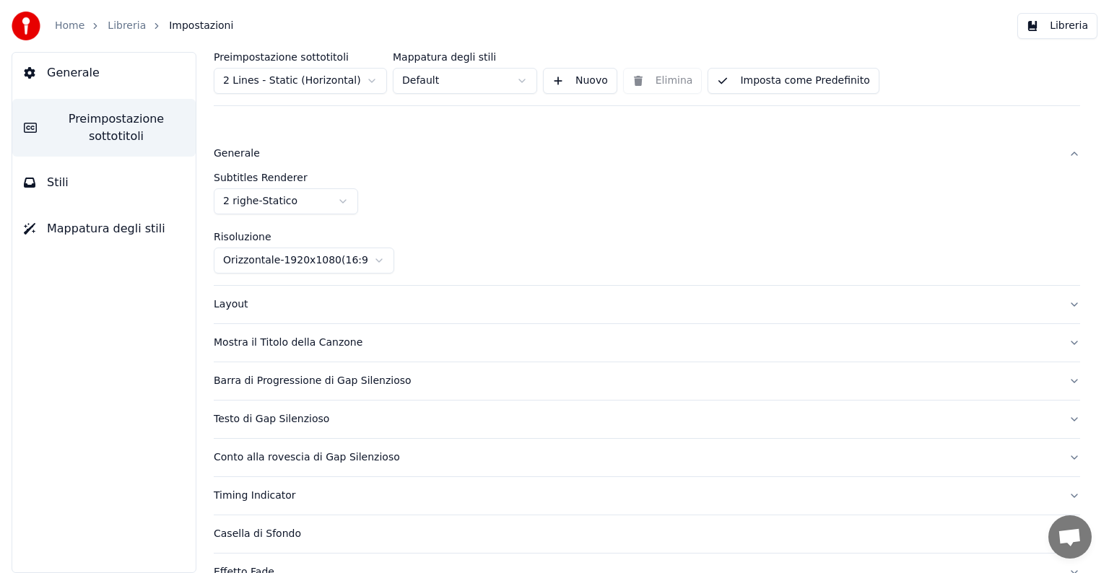
click at [240, 300] on div "Layout" at bounding box center [635, 304] width 843 height 14
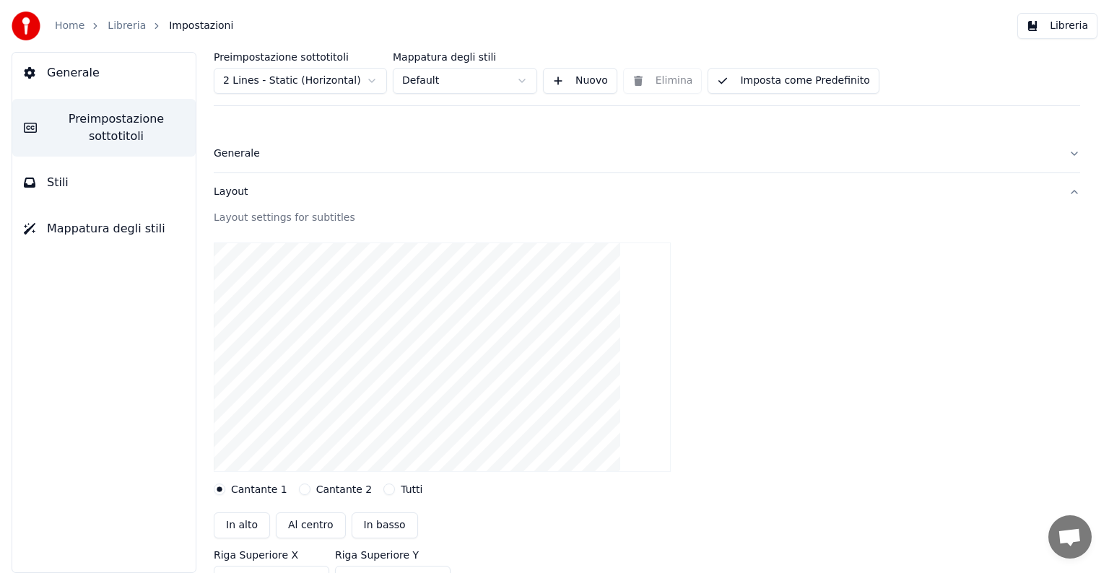
click at [300, 522] on button "Al centro" at bounding box center [311, 526] width 70 height 26
type input "***"
click at [361, 526] on button "In basso" at bounding box center [385, 526] width 66 height 26
type input "***"
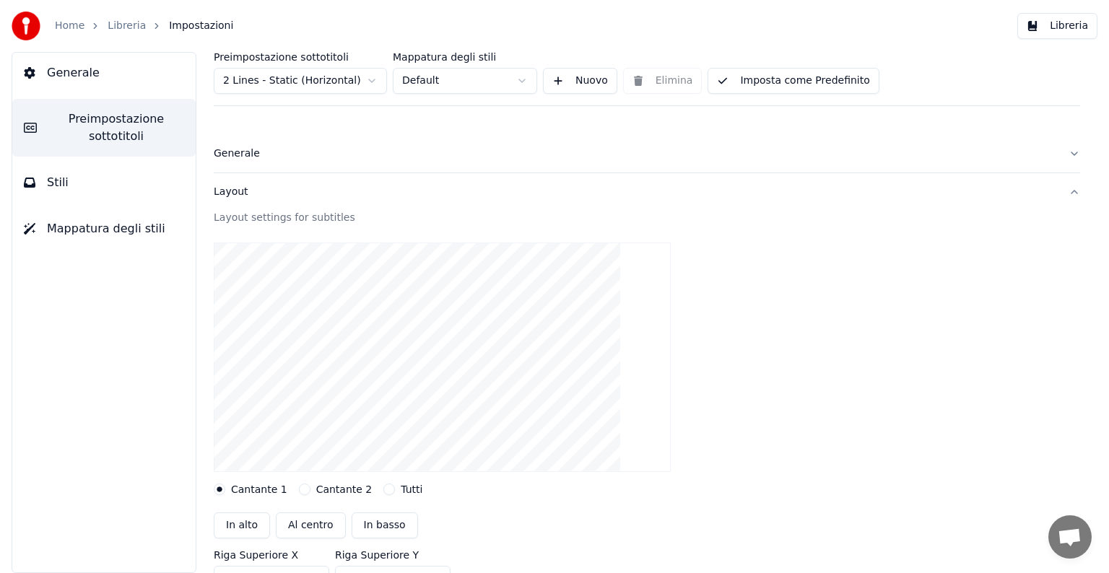
type input "***"
click at [243, 524] on button "In alto" at bounding box center [242, 526] width 56 height 26
type input "***"
click at [292, 518] on button "Al centro" at bounding box center [311, 526] width 70 height 26
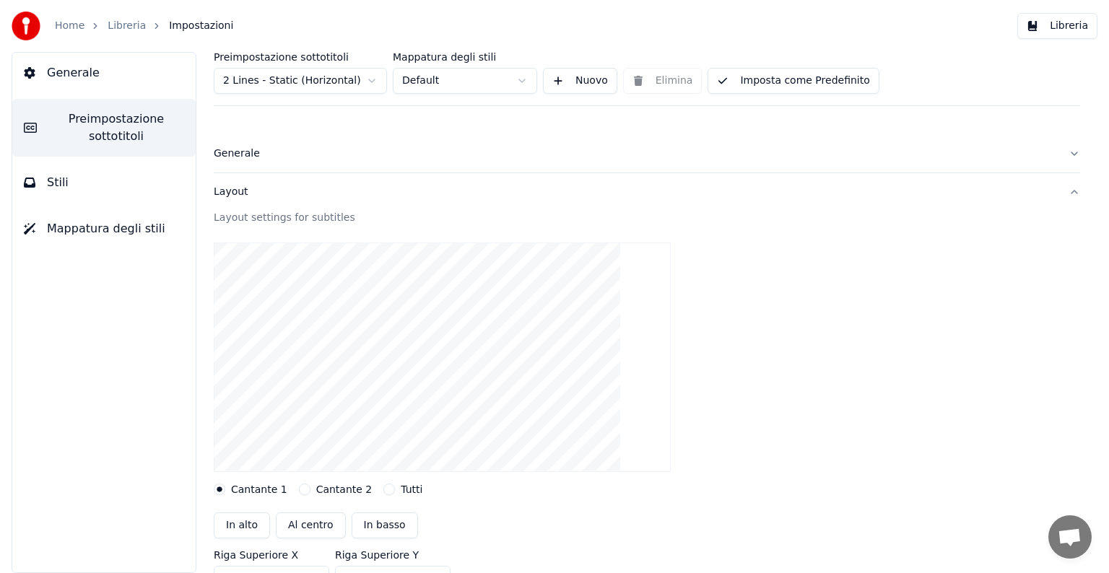
type input "***"
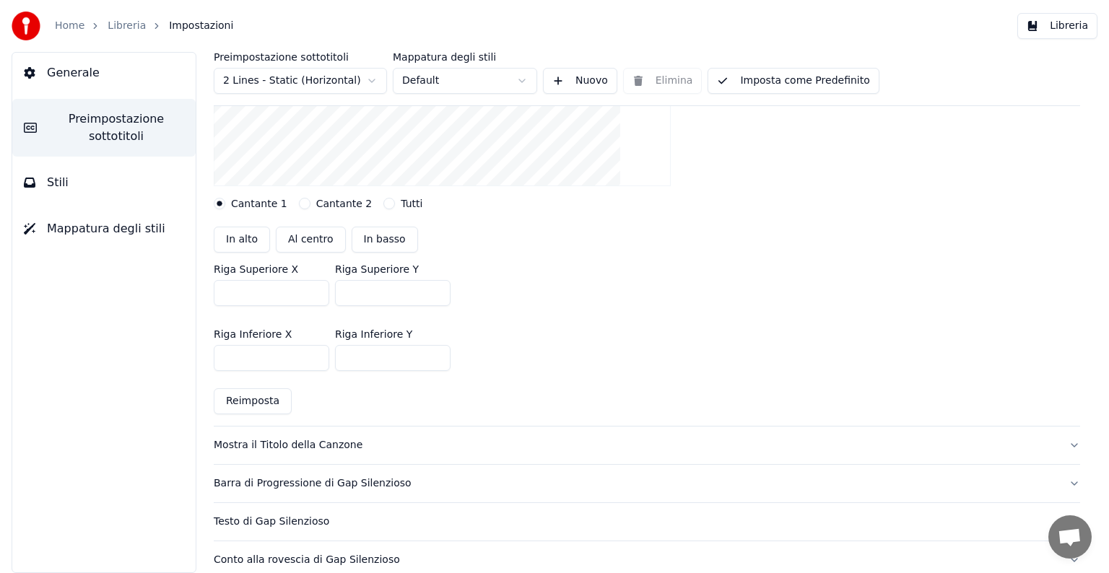
scroll to position [289, 0]
click at [268, 484] on div "Barra di Progressione di Gap Silenzioso" at bounding box center [635, 481] width 843 height 14
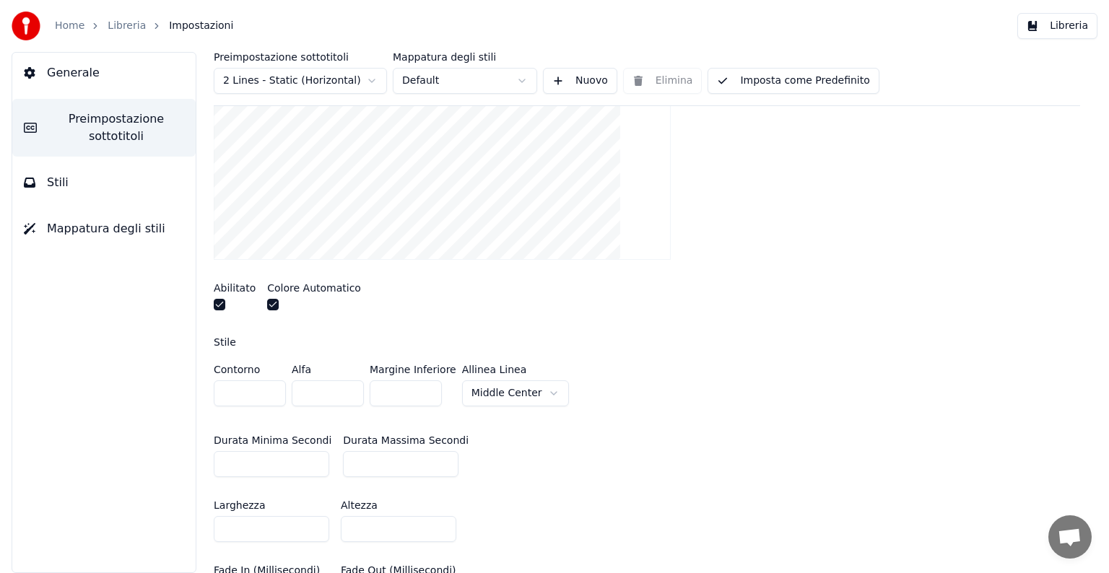
click at [274, 286] on label "Colore Automatico" at bounding box center [314, 288] width 94 height 10
click at [269, 304] on button "button" at bounding box center [273, 305] width 12 height 12
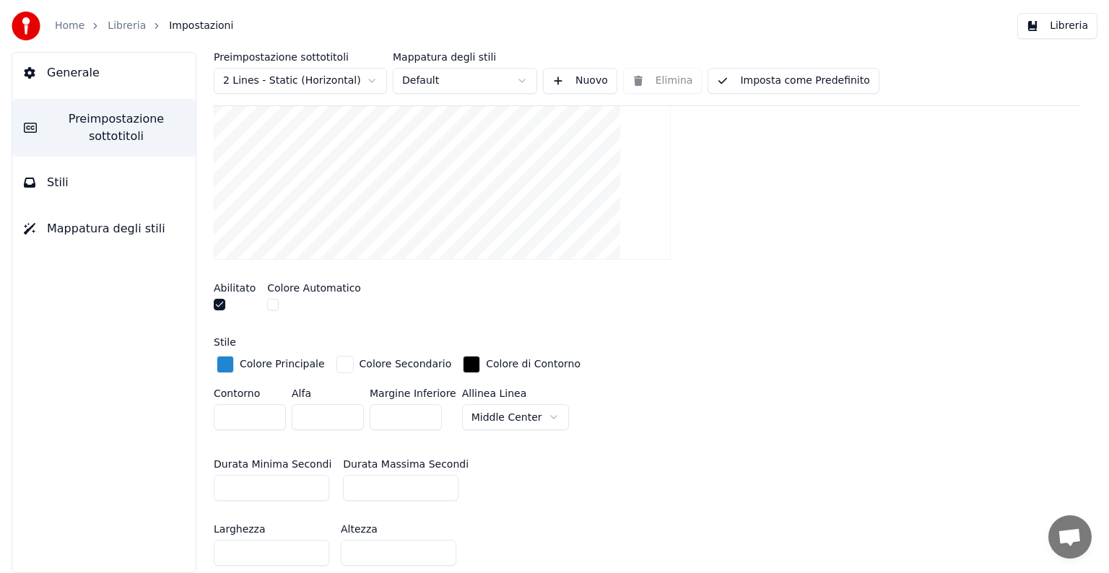
click at [234, 362] on div "Colore Principale" at bounding box center [271, 364] width 114 height 23
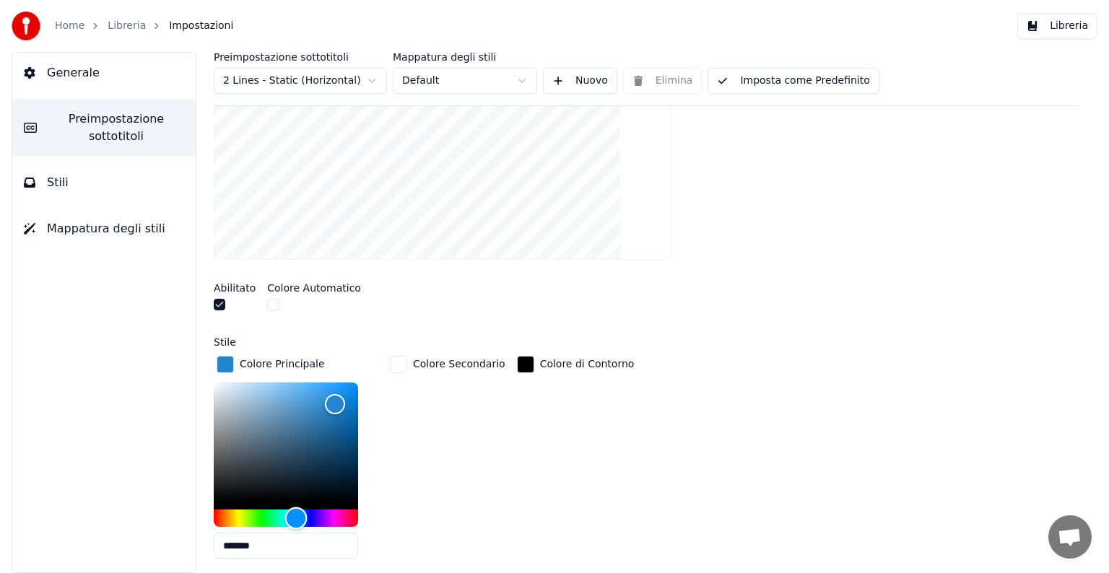
click at [221, 513] on div "Hue" at bounding box center [286, 518] width 144 height 17
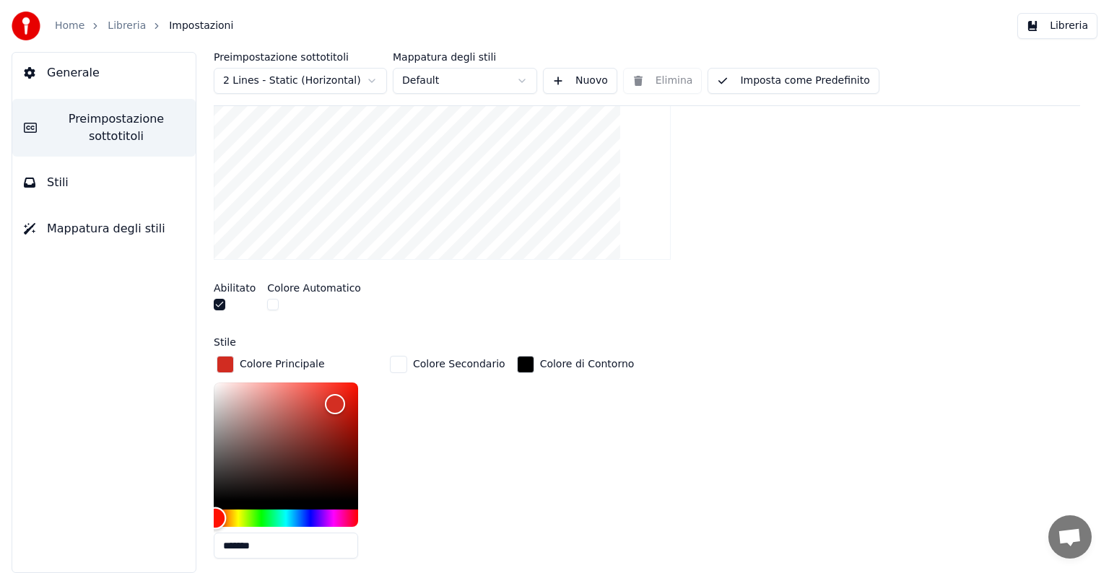
click at [211, 513] on div "Preimpostazione sottotitoli 2 Lines - Static (Horizontal) Mappatura degli stili…" at bounding box center [647, 312] width 924 height 521
type input "*******"
click at [345, 386] on div "Color" at bounding box center [286, 442] width 144 height 118
click at [393, 365] on div "button" at bounding box center [398, 364] width 17 height 17
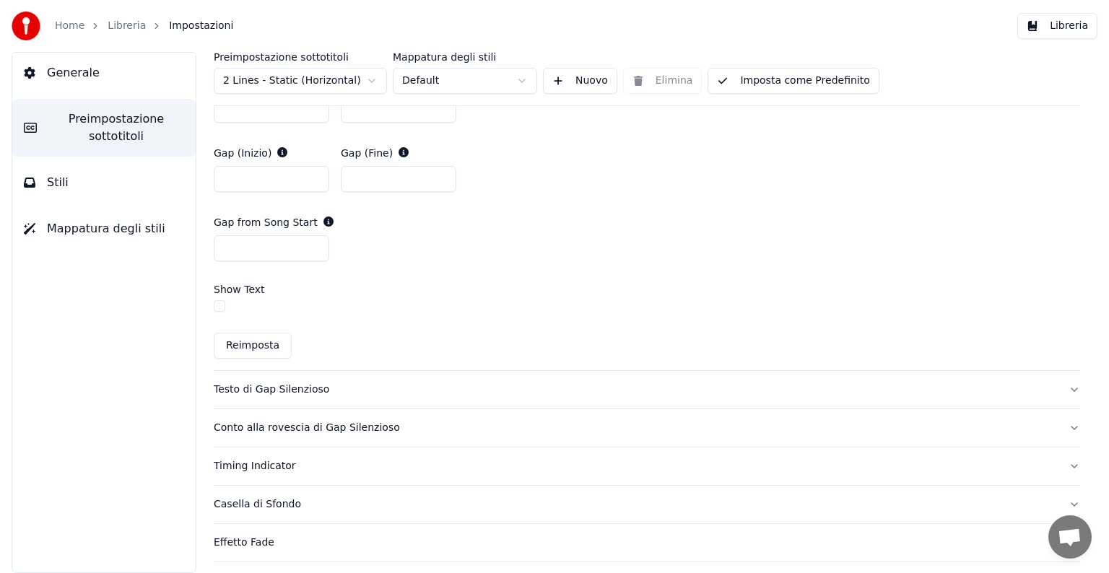
scroll to position [995, 0]
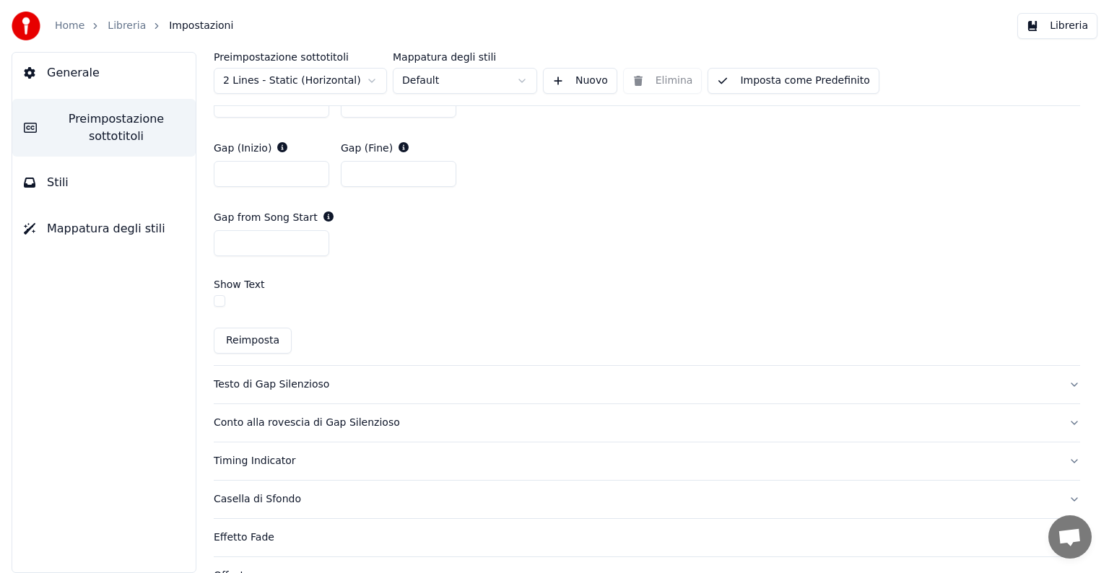
click at [263, 388] on div "Testo di Gap Silenzioso" at bounding box center [635, 385] width 843 height 14
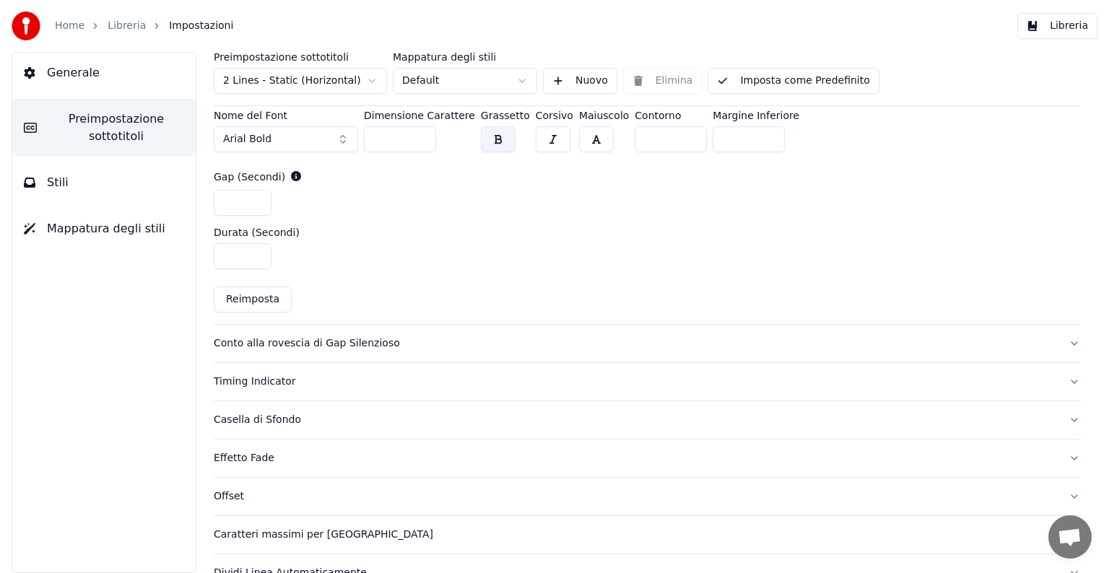
scroll to position [661, 0]
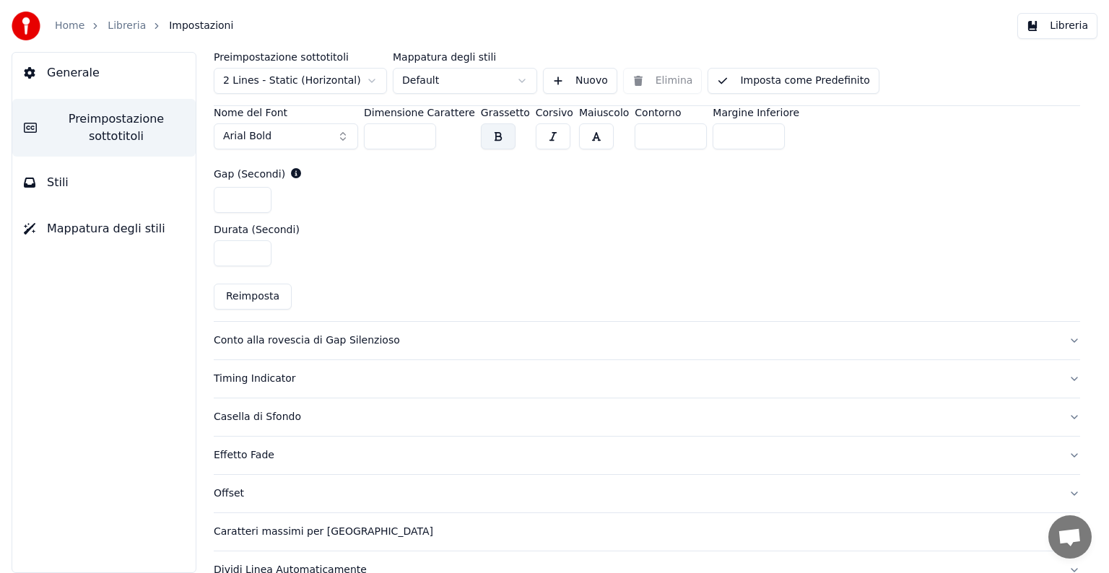
click at [251, 410] on div "Casella di Sfondo" at bounding box center [635, 417] width 843 height 14
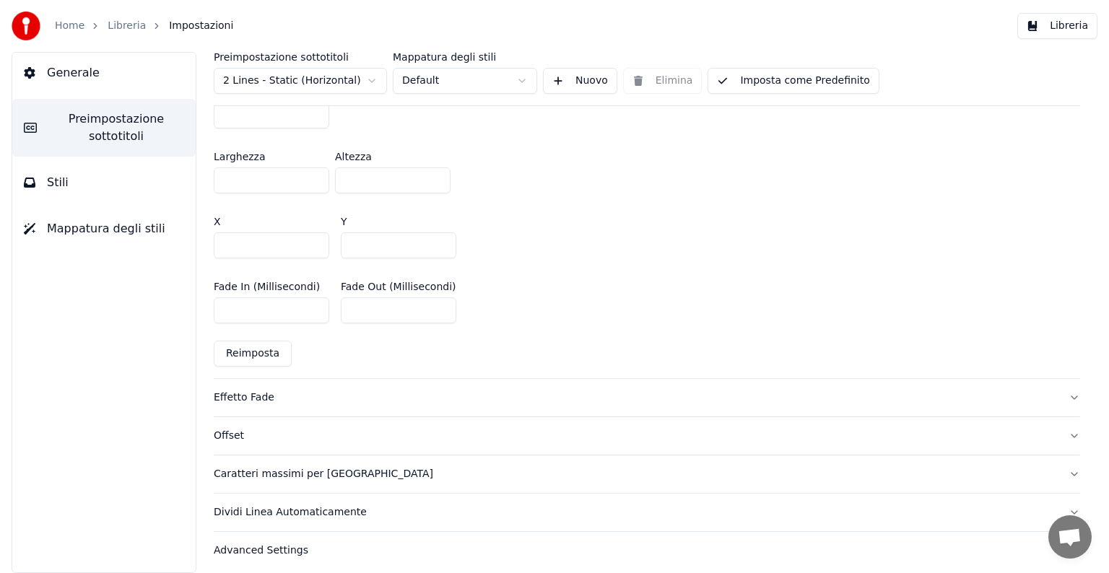
scroll to position [868, 0]
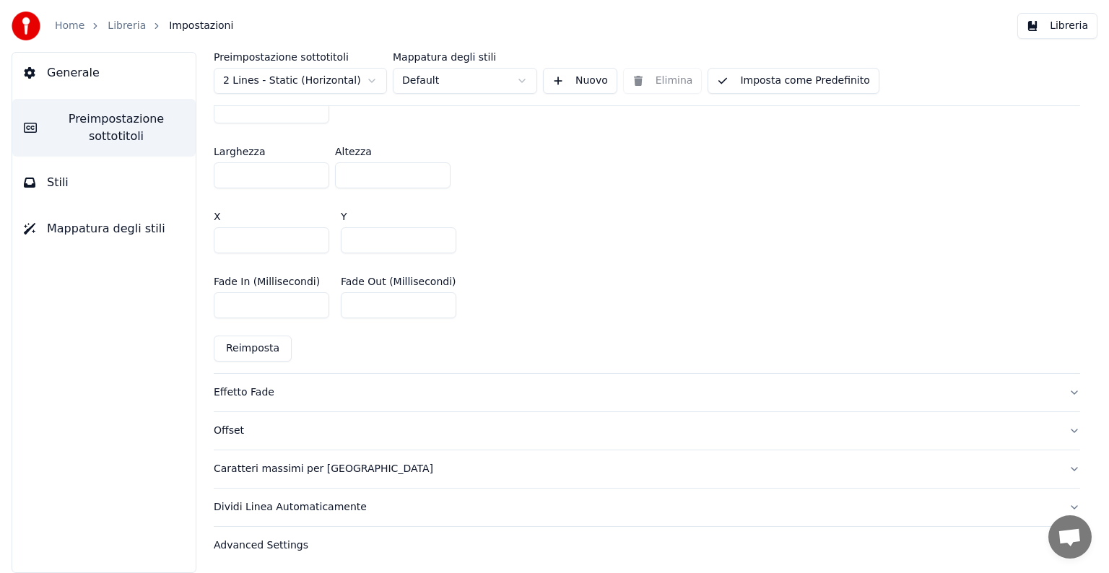
click at [225, 543] on div "Advanced Settings" at bounding box center [635, 546] width 843 height 14
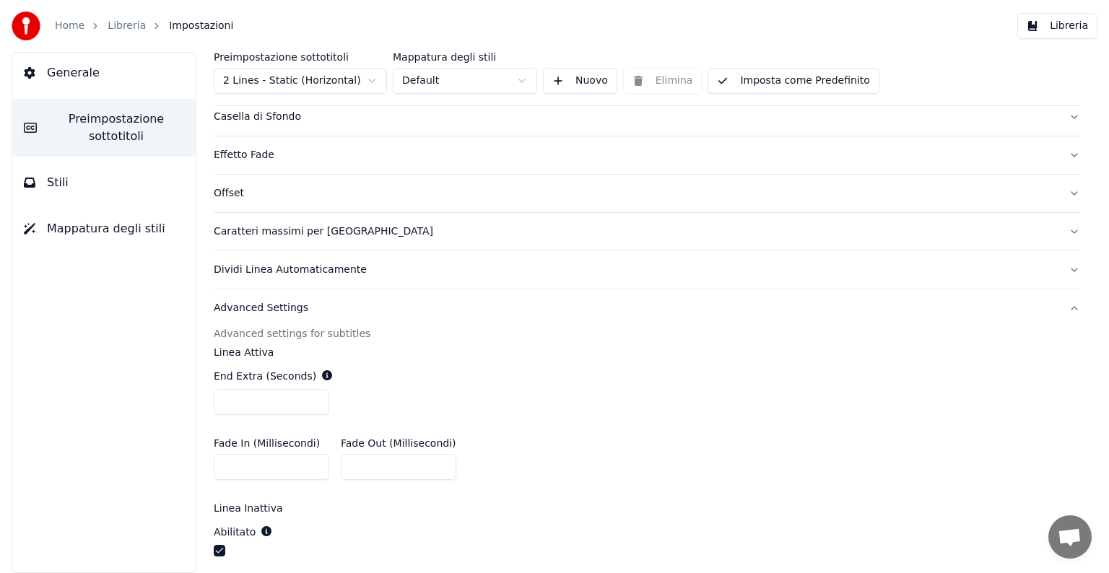
scroll to position [302, 0]
click at [1066, 308] on button "Advanced Settings" at bounding box center [647, 311] width 866 height 38
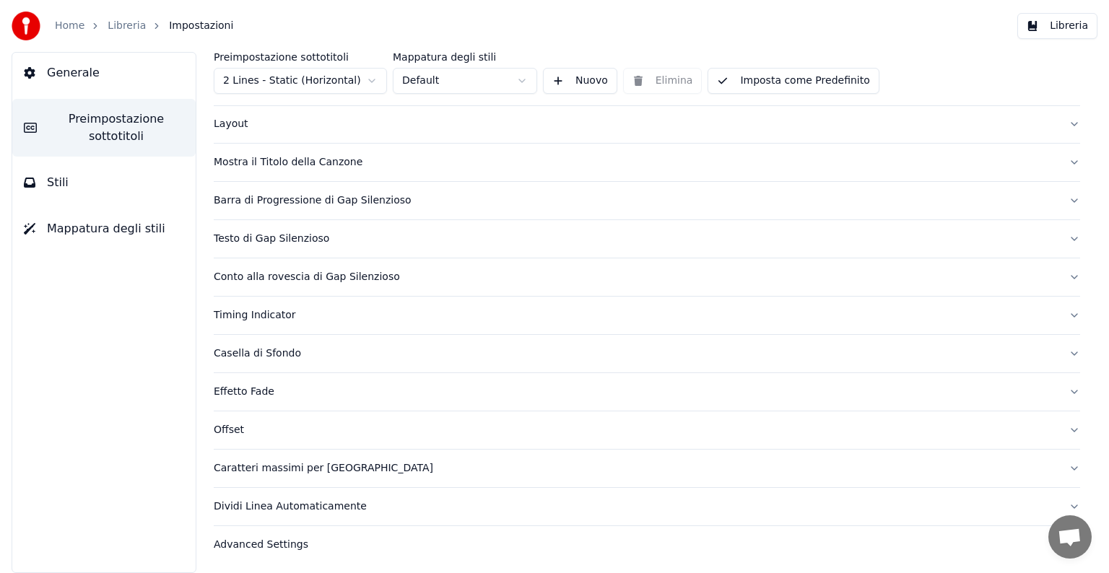
scroll to position [0, 0]
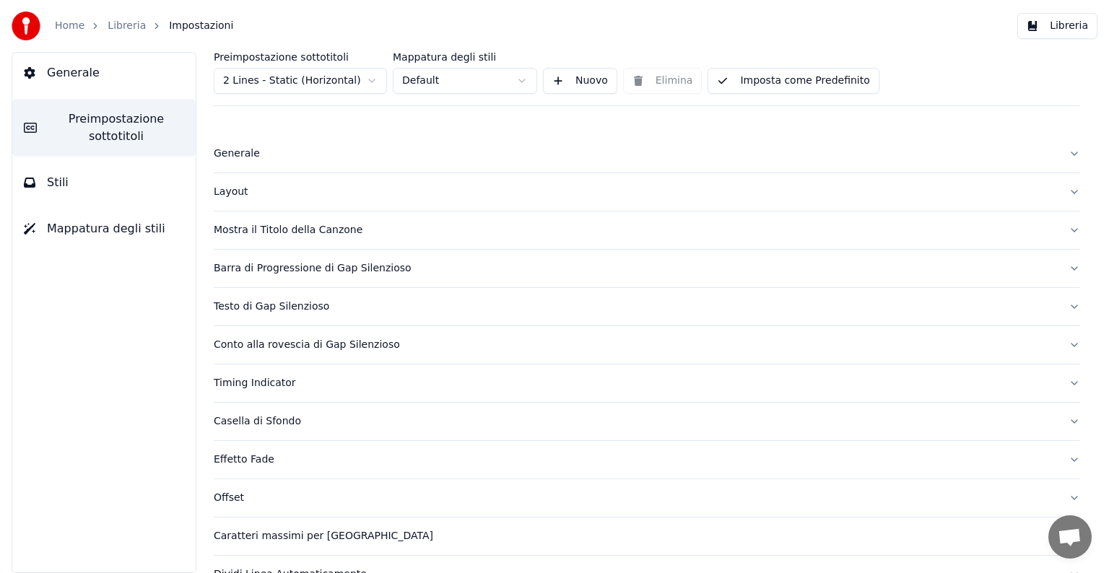
click at [231, 189] on div "Layout" at bounding box center [635, 192] width 843 height 14
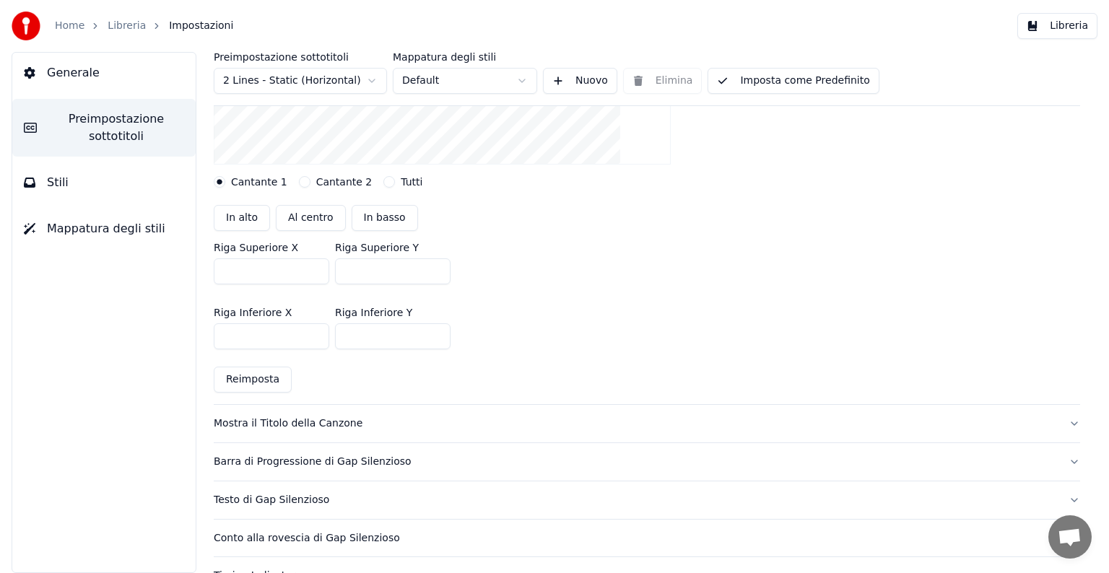
scroll to position [316, 0]
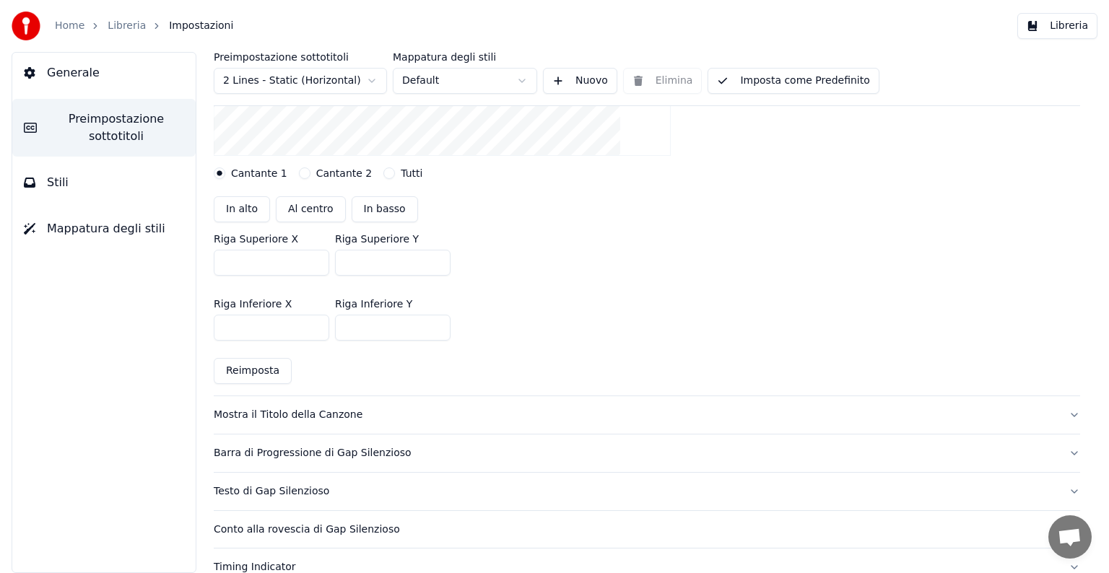
click at [79, 187] on button "Stili" at bounding box center [103, 182] width 183 height 40
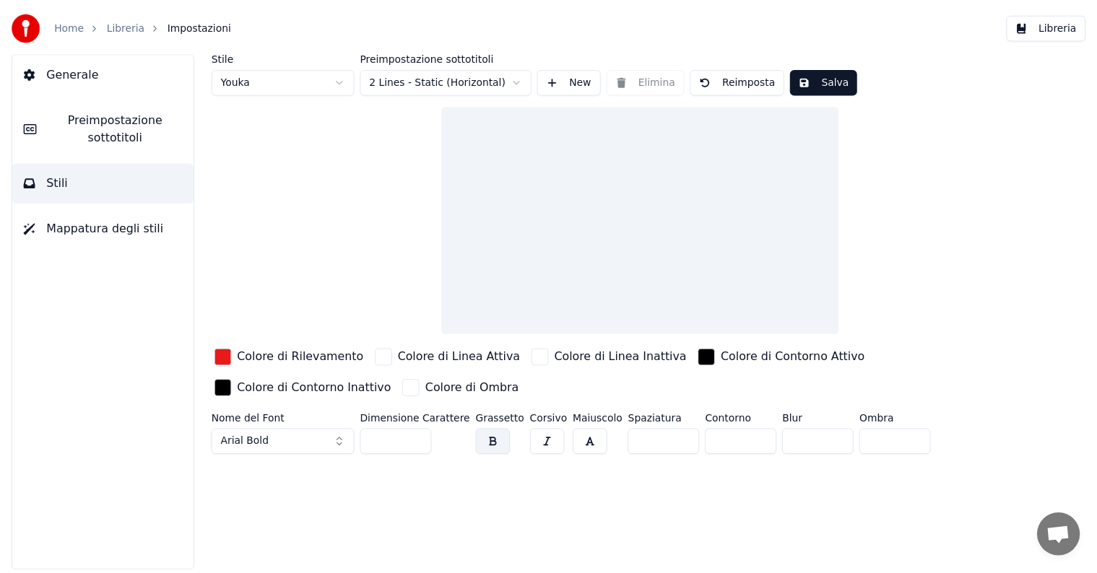
scroll to position [0, 0]
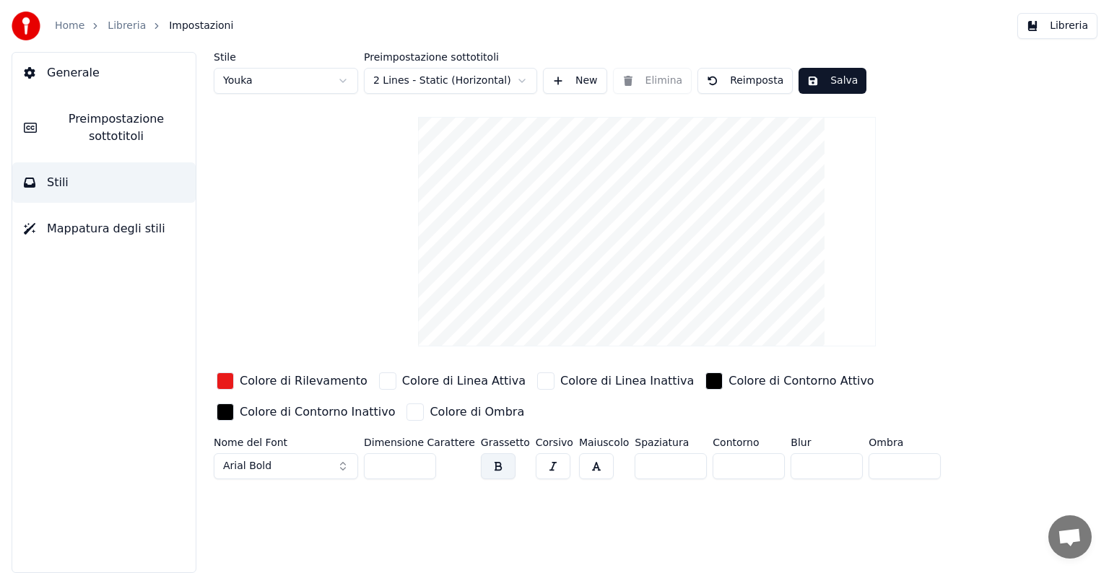
click at [816, 87] on button "Salva" at bounding box center [832, 81] width 68 height 26
click at [208, 29] on span "Impostazioni" at bounding box center [201, 26] width 64 height 14
click at [123, 29] on link "Libreria" at bounding box center [127, 26] width 38 height 14
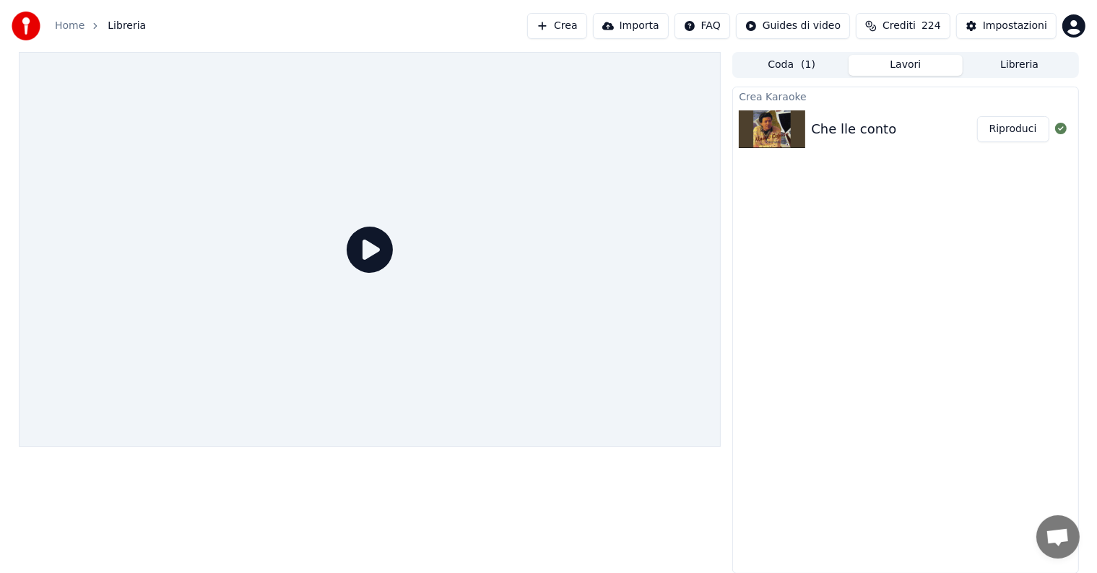
click at [367, 245] on icon at bounding box center [370, 250] width 46 height 46
click at [798, 118] on img at bounding box center [771, 129] width 66 height 38
click at [1021, 127] on button "Riproduci" at bounding box center [1013, 129] width 72 height 26
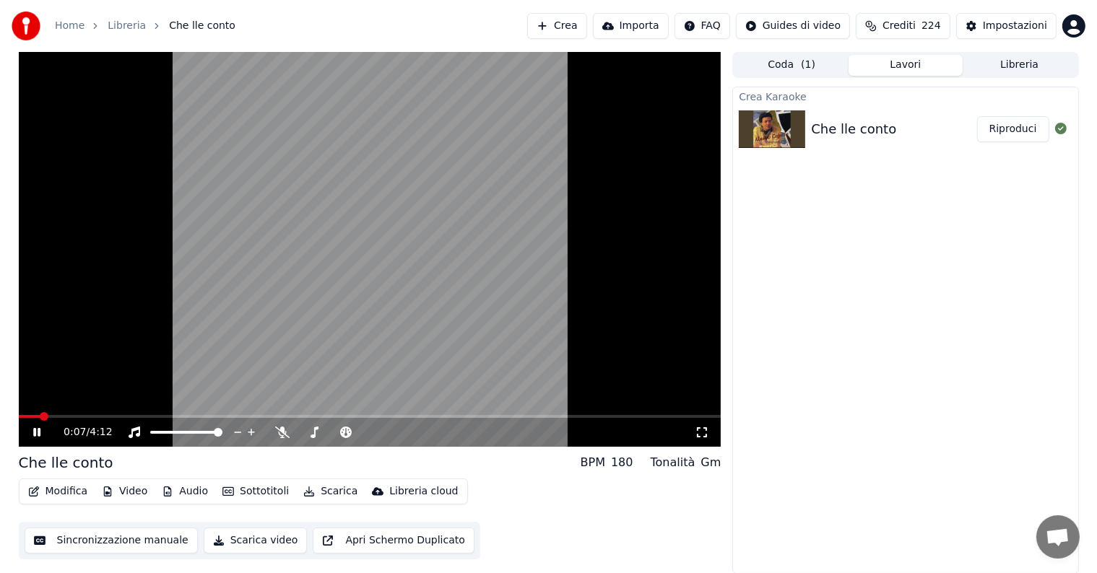
click at [157, 246] on video at bounding box center [370, 249] width 702 height 395
click at [57, 496] on button "Modifica" at bounding box center [57, 492] width 71 height 20
click at [123, 497] on button "Video" at bounding box center [124, 492] width 57 height 20
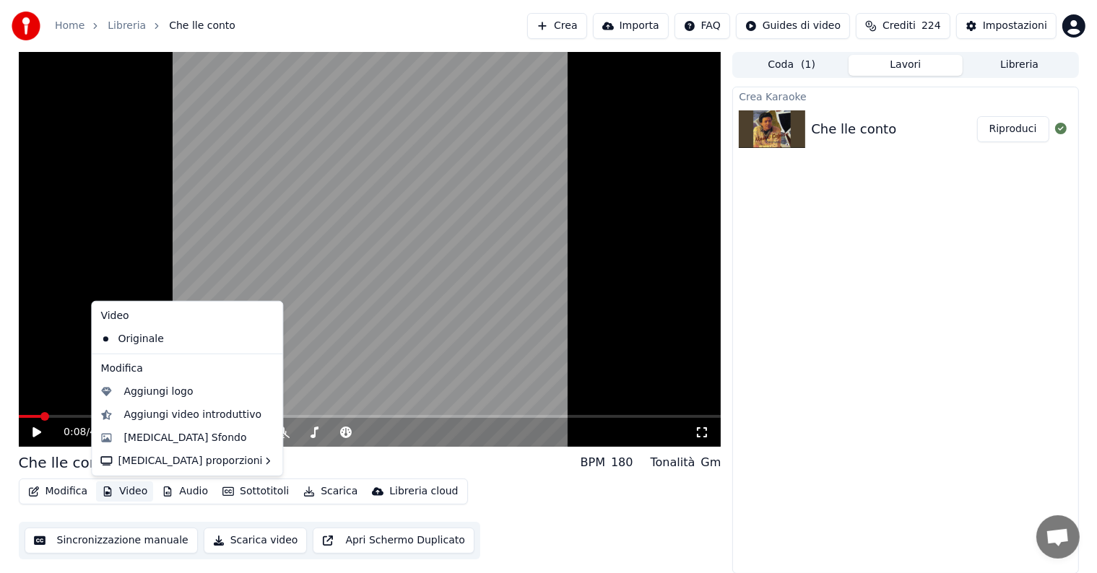
click at [123, 494] on button "Video" at bounding box center [124, 492] width 57 height 20
click at [264, 335] on icon at bounding box center [269, 340] width 10 height 12
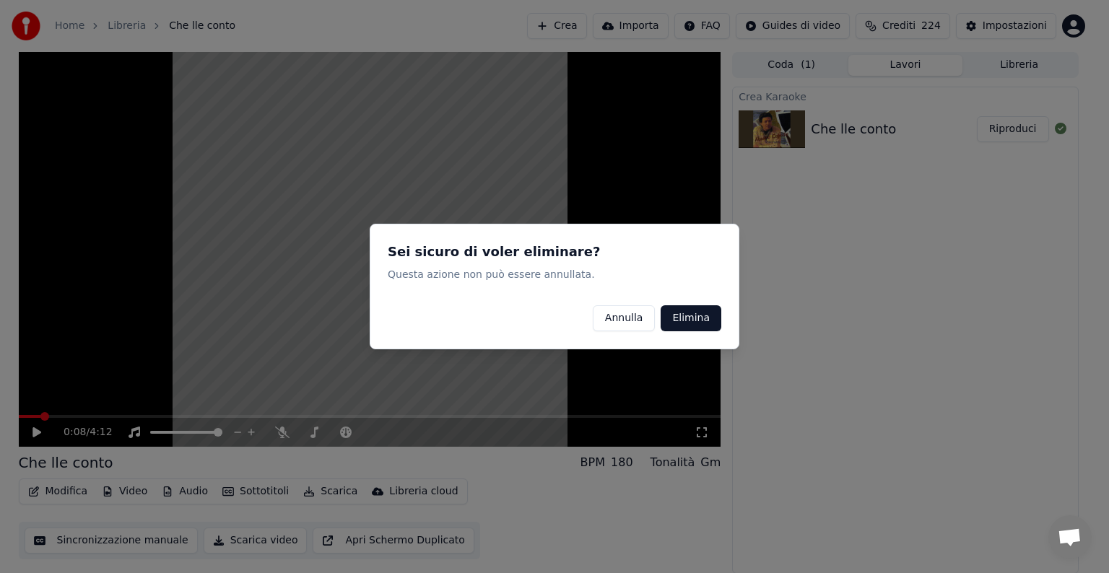
click at [684, 321] on button "Elimina" at bounding box center [691, 318] width 61 height 26
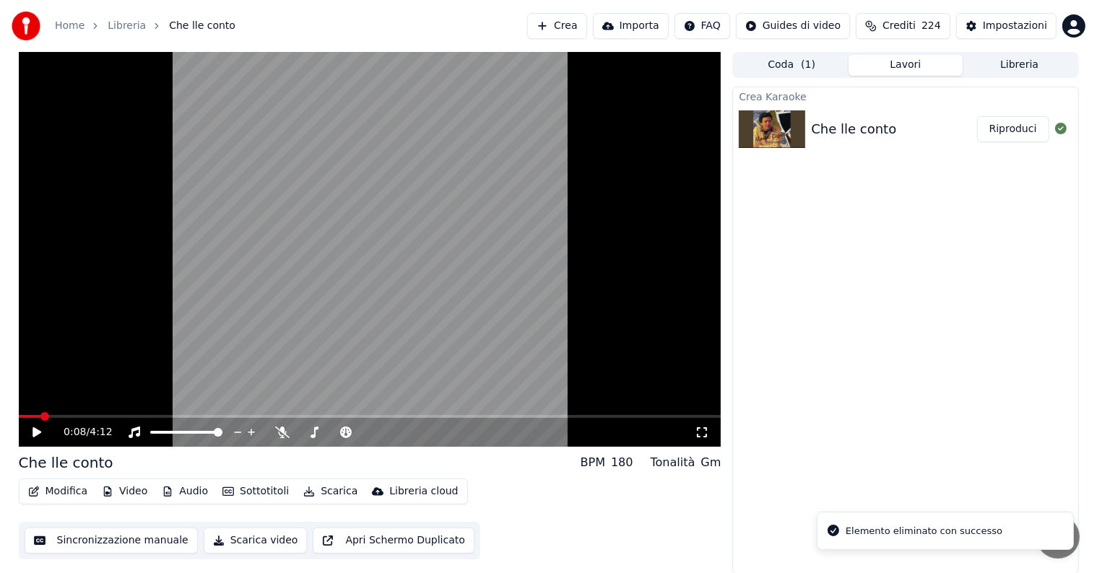
click at [741, 287] on div "Crea Karaoke Che lle conto Riproduci" at bounding box center [905, 330] width 346 height 487
click at [989, 134] on button "Riproduci" at bounding box center [1013, 129] width 72 height 26
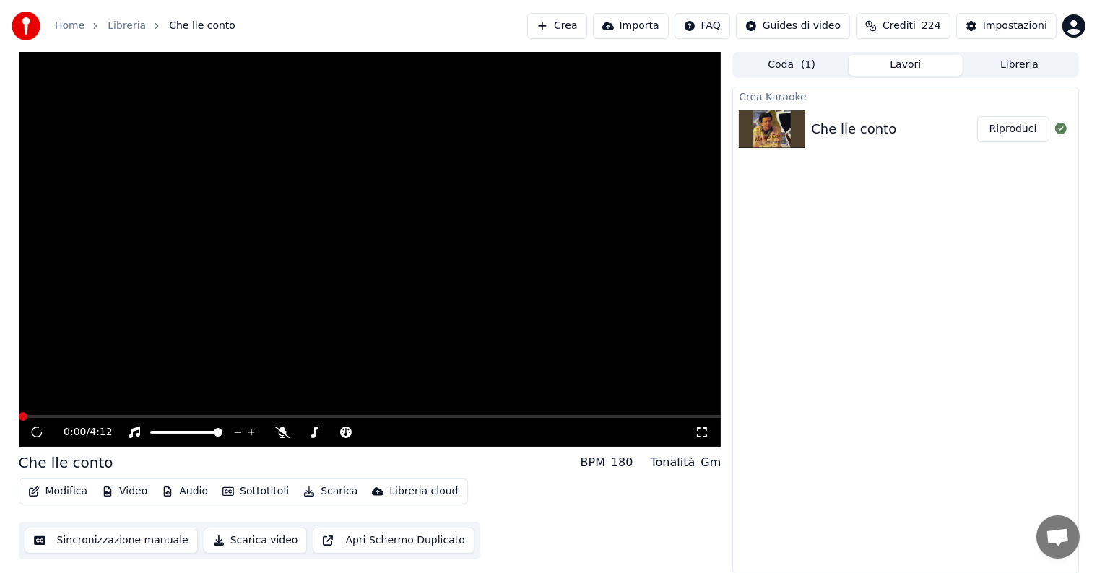
click at [112, 492] on button "Video" at bounding box center [124, 492] width 57 height 20
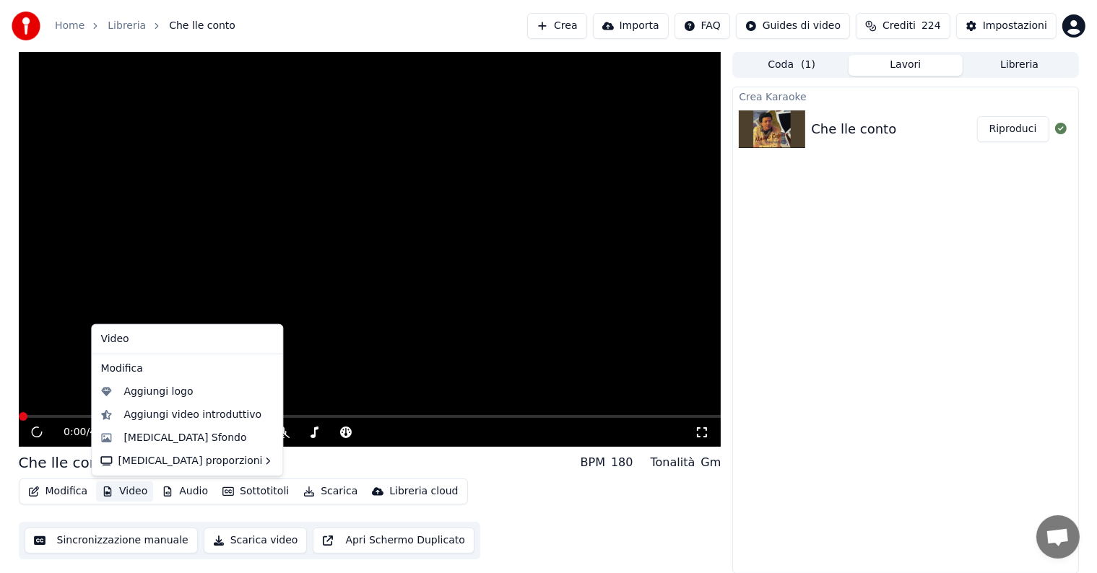
click at [113, 336] on div "Video" at bounding box center [187, 339] width 185 height 23
click at [113, 367] on div "Modifica" at bounding box center [187, 368] width 185 height 23
click at [134, 367] on div "Modifica" at bounding box center [187, 368] width 185 height 23
click at [160, 435] on div "[MEDICAL_DATA] Sfondo" at bounding box center [184, 438] width 123 height 14
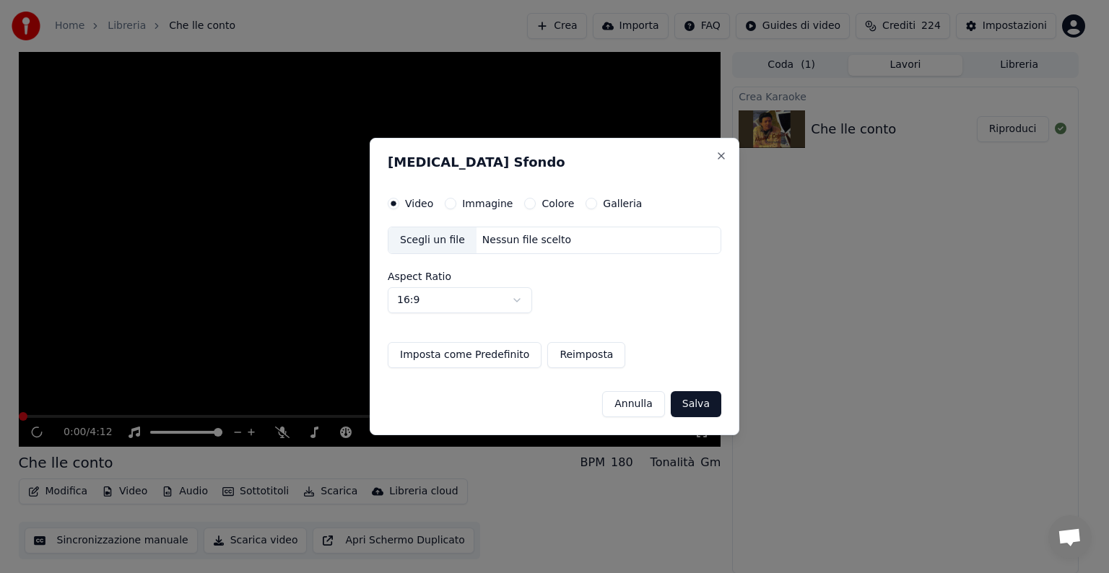
click at [541, 204] on label "Colore" at bounding box center [557, 204] width 32 height 10
click at [536, 204] on button "Colore" at bounding box center [530, 204] width 12 height 12
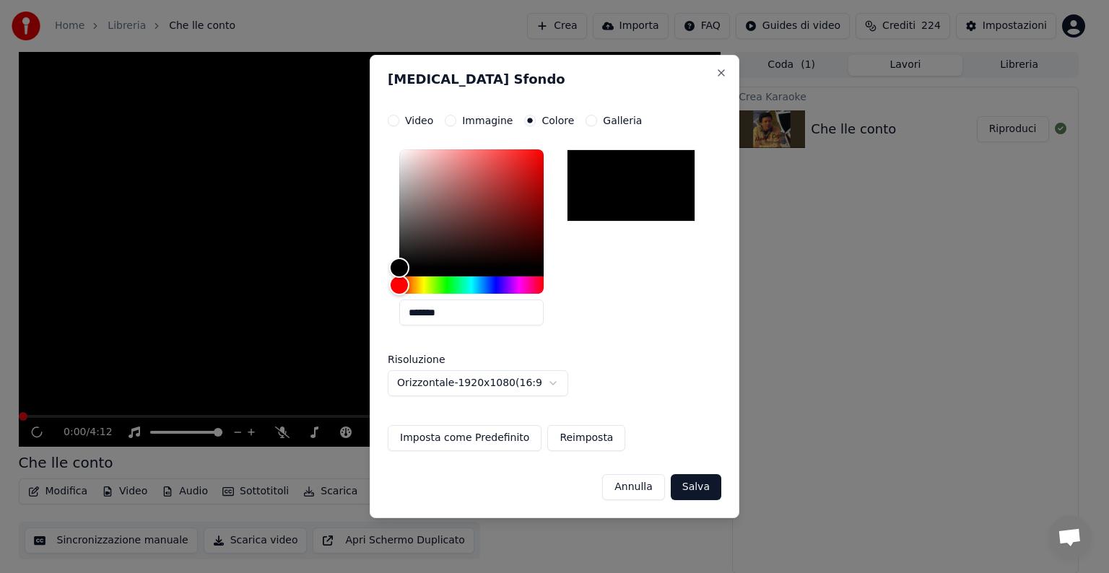
click at [697, 496] on button "Salva" at bounding box center [696, 487] width 51 height 26
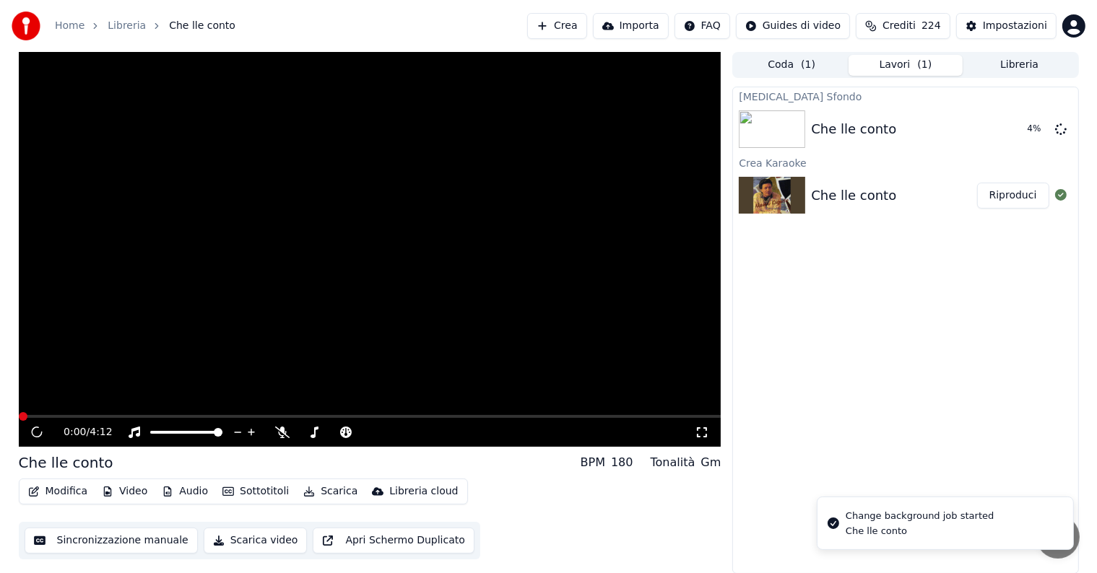
click at [27, 430] on div "0:00 / 4:12" at bounding box center [370, 432] width 691 height 14
click at [1014, 127] on button "Riproduci" at bounding box center [1013, 129] width 72 height 26
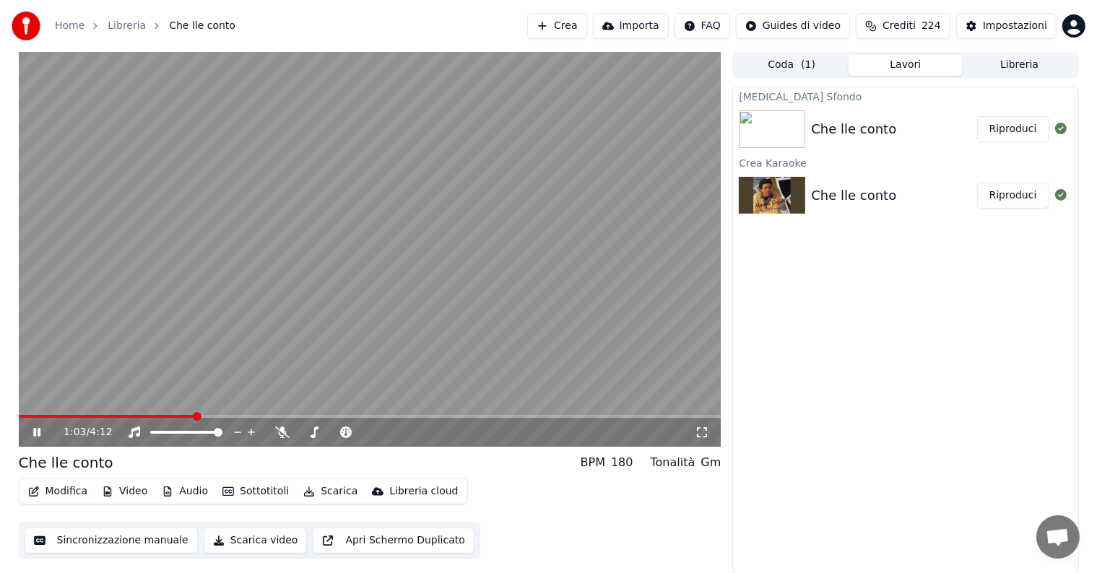
click at [702, 435] on icon at bounding box center [701, 433] width 14 height 12
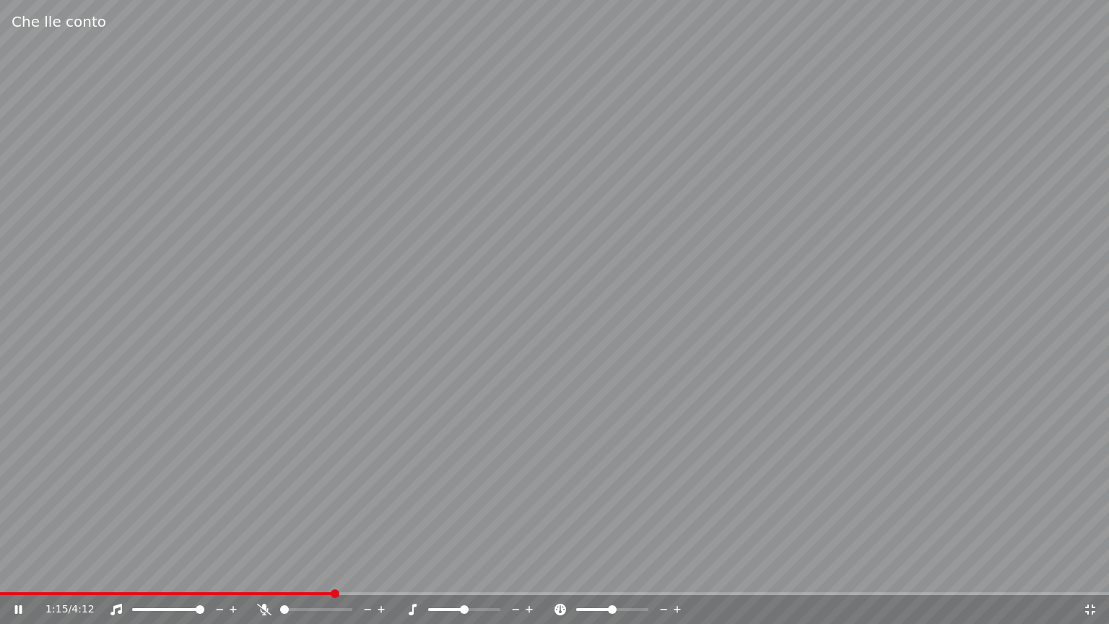
click at [1088, 572] on icon at bounding box center [1090, 609] width 10 height 10
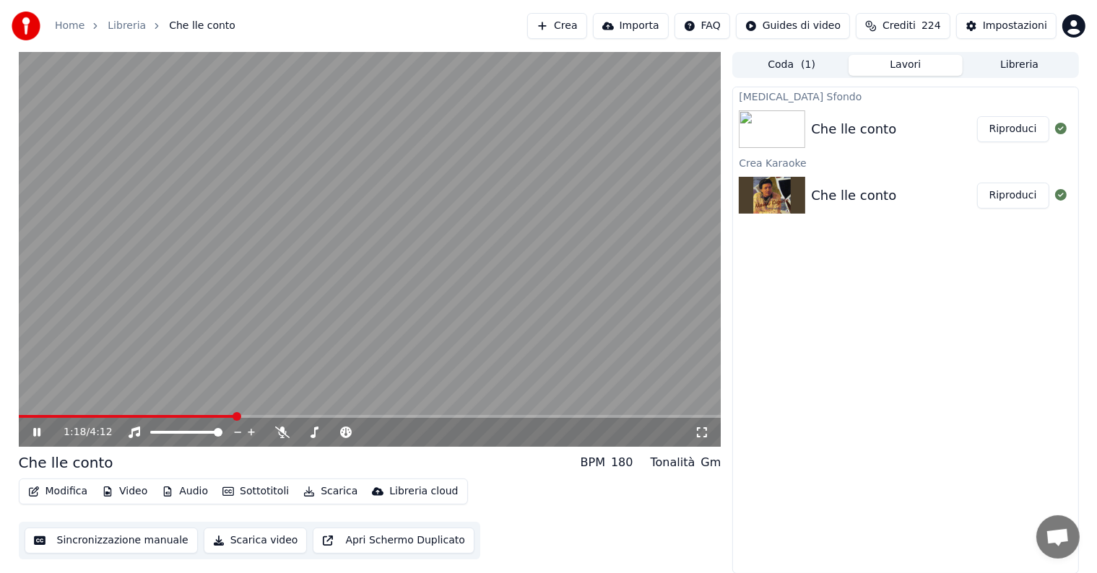
click at [113, 377] on video at bounding box center [370, 249] width 702 height 395
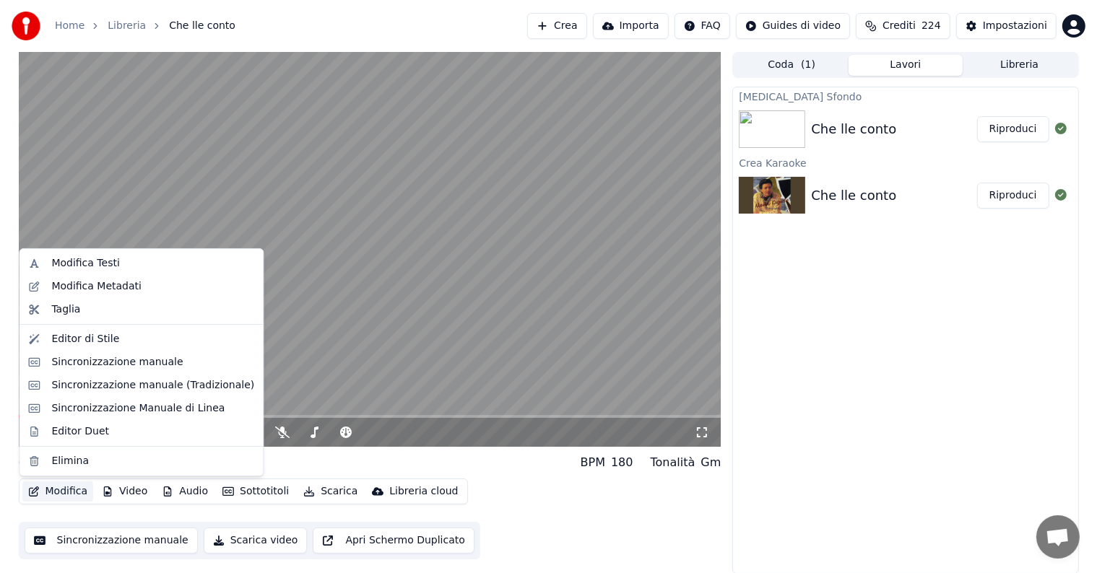
click at [51, 491] on button "Modifica" at bounding box center [57, 492] width 71 height 20
click at [126, 332] on div "Editor di Stile" at bounding box center [152, 339] width 203 height 14
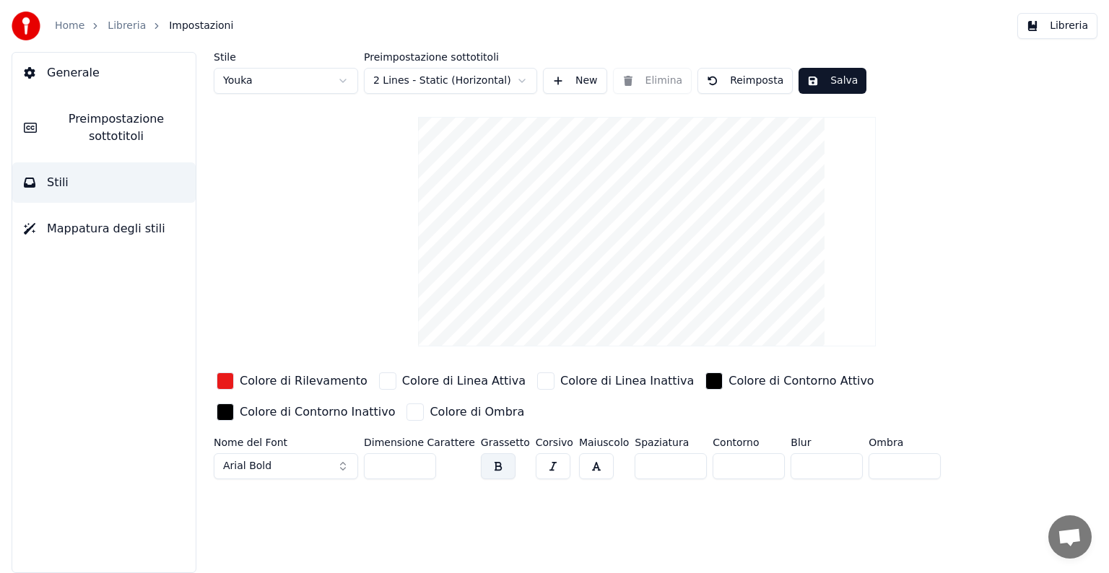
drag, startPoint x: 387, startPoint y: 461, endPoint x: 368, endPoint y: 459, distance: 18.9
click at [368, 459] on input "**" at bounding box center [400, 466] width 72 height 26
type input "***"
click at [814, 74] on button "Salva" at bounding box center [832, 81] width 68 height 26
click at [169, 28] on span "Impostazioni" at bounding box center [201, 26] width 64 height 14
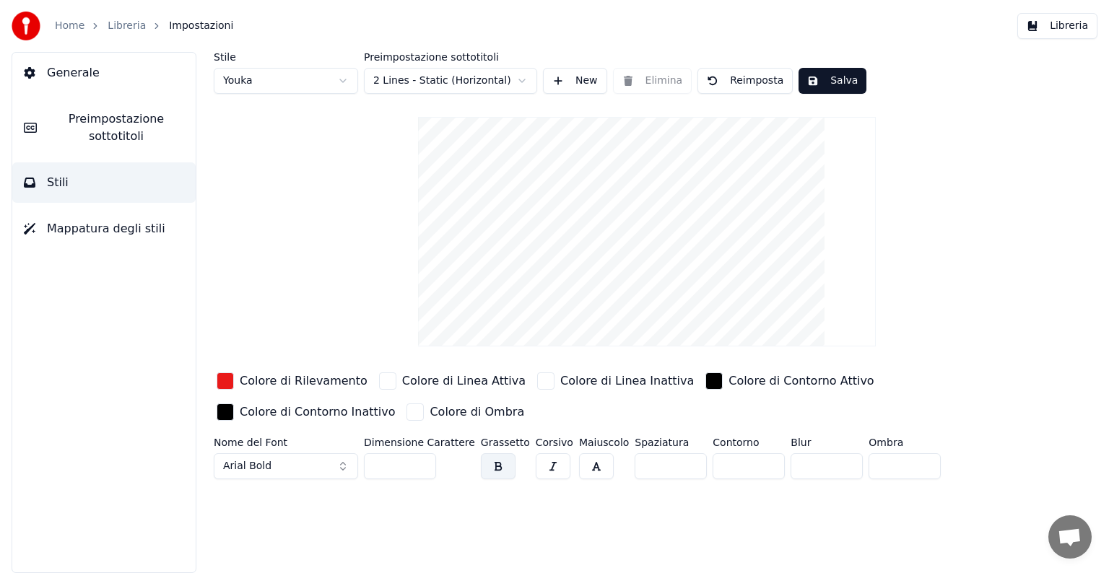
click at [131, 27] on link "Libreria" at bounding box center [127, 26] width 38 height 14
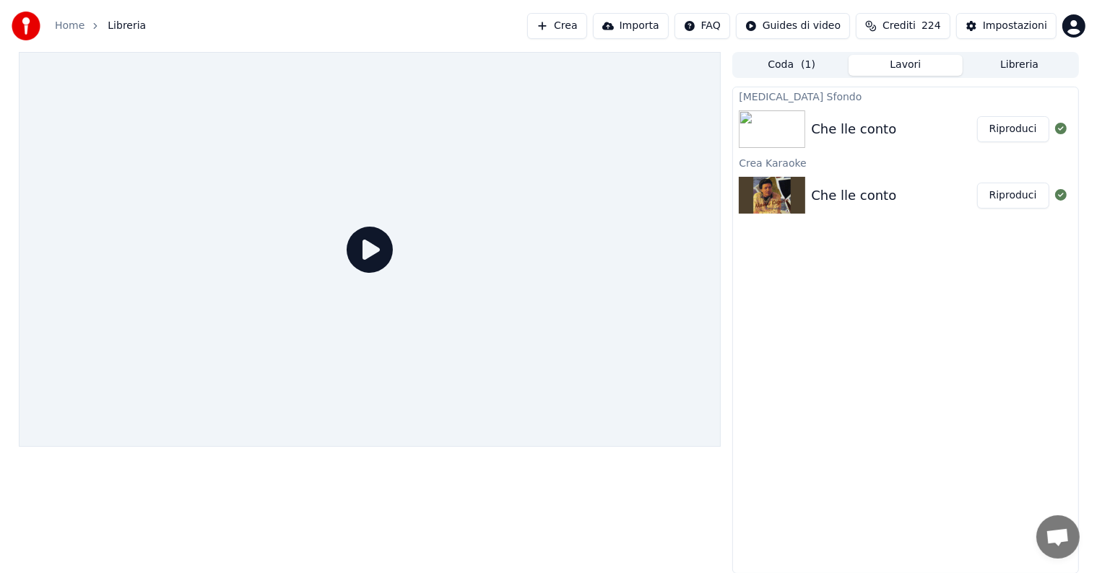
click at [1002, 136] on button "Riproduci" at bounding box center [1013, 129] width 72 height 26
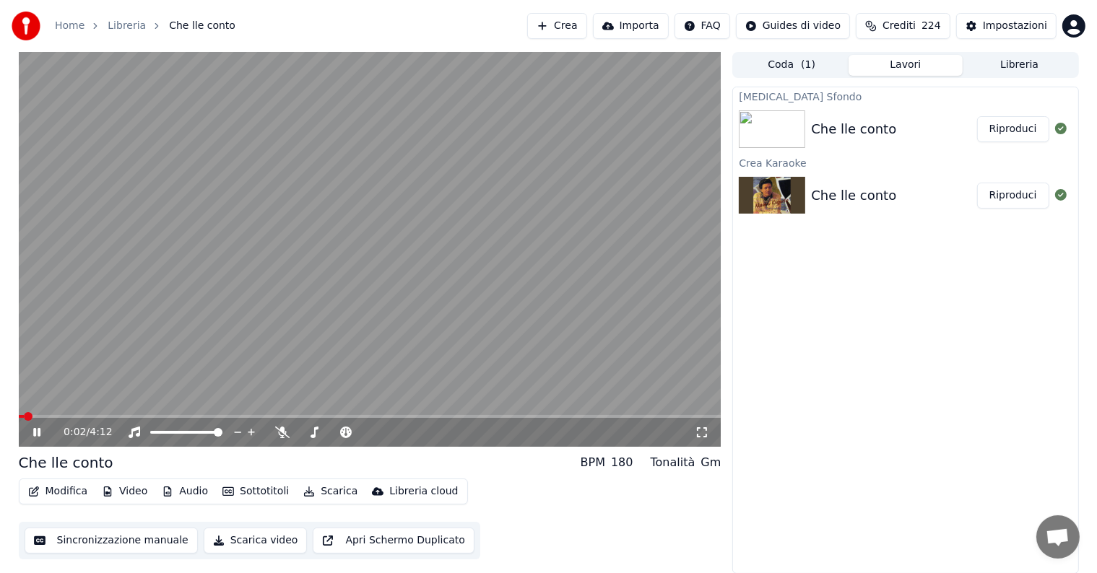
click at [47, 411] on video at bounding box center [370, 249] width 702 height 395
click at [44, 415] on span at bounding box center [370, 416] width 702 height 3
click at [39, 435] on icon at bounding box center [47, 433] width 34 height 12
click at [77, 416] on span at bounding box center [370, 416] width 702 height 3
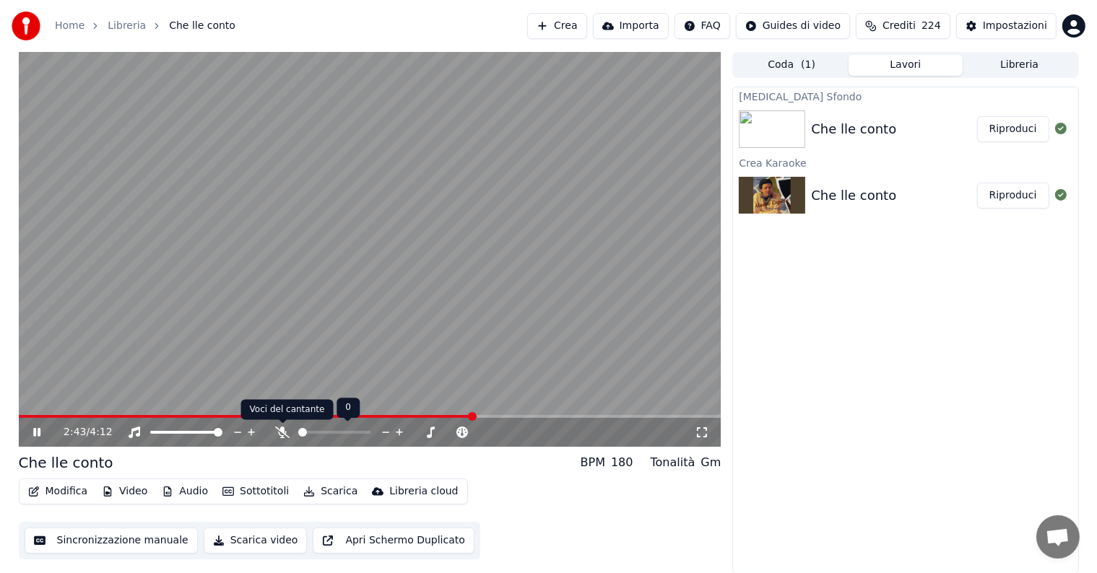
click at [284, 435] on icon at bounding box center [282, 433] width 14 height 12
click at [986, 201] on button "Riproduci" at bounding box center [1013, 196] width 72 height 26
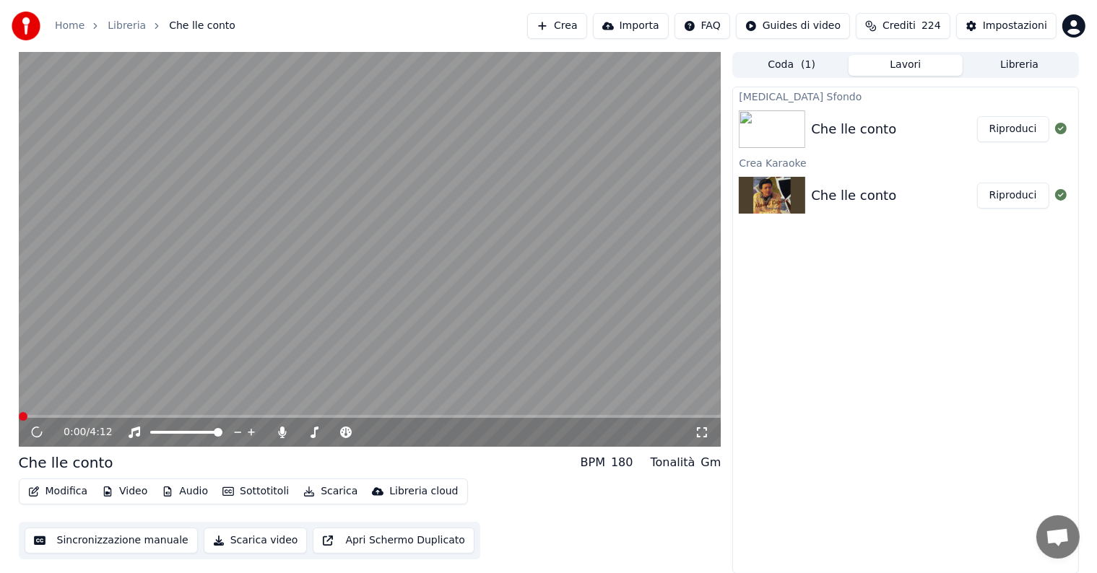
click at [349, 419] on div "0:00 / 4:12" at bounding box center [370, 432] width 702 height 29
click at [303, 417] on span at bounding box center [370, 416] width 702 height 3
click at [279, 434] on icon at bounding box center [283, 433] width 8 height 12
click at [280, 435] on icon at bounding box center [282, 433] width 14 height 12
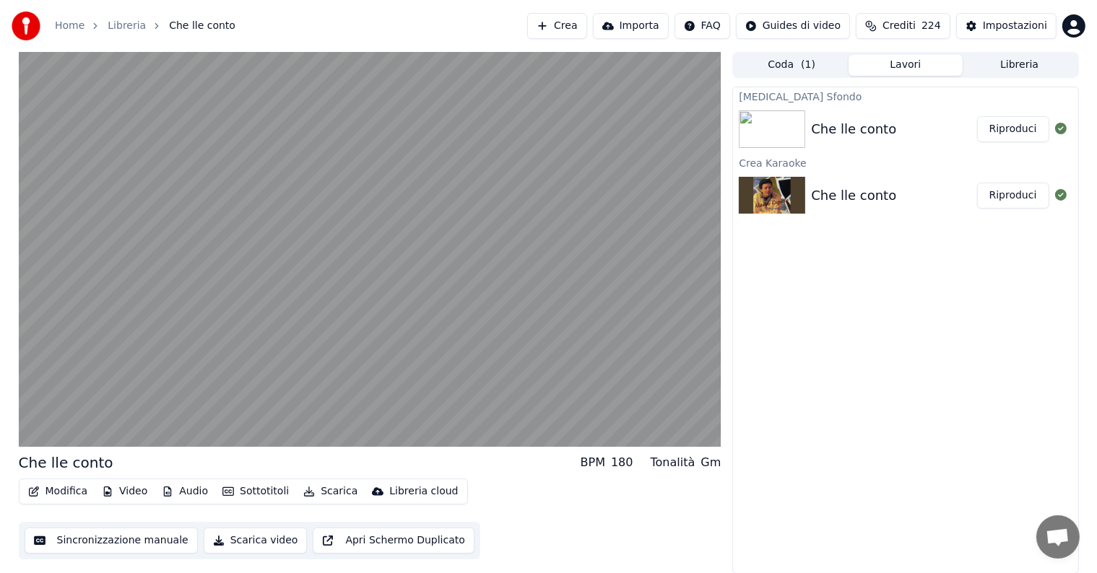
click at [471, 327] on video at bounding box center [370, 249] width 702 height 395
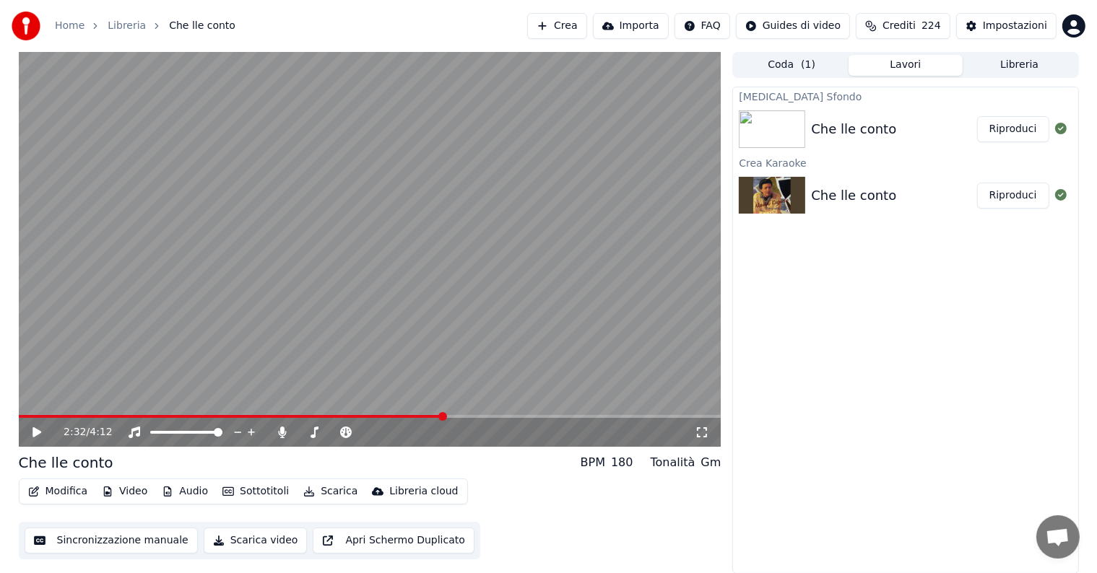
click at [422, 248] on video at bounding box center [370, 249] width 702 height 395
click at [40, 432] on icon at bounding box center [36, 432] width 7 height 9
